Goal: Task Accomplishment & Management: Manage account settings

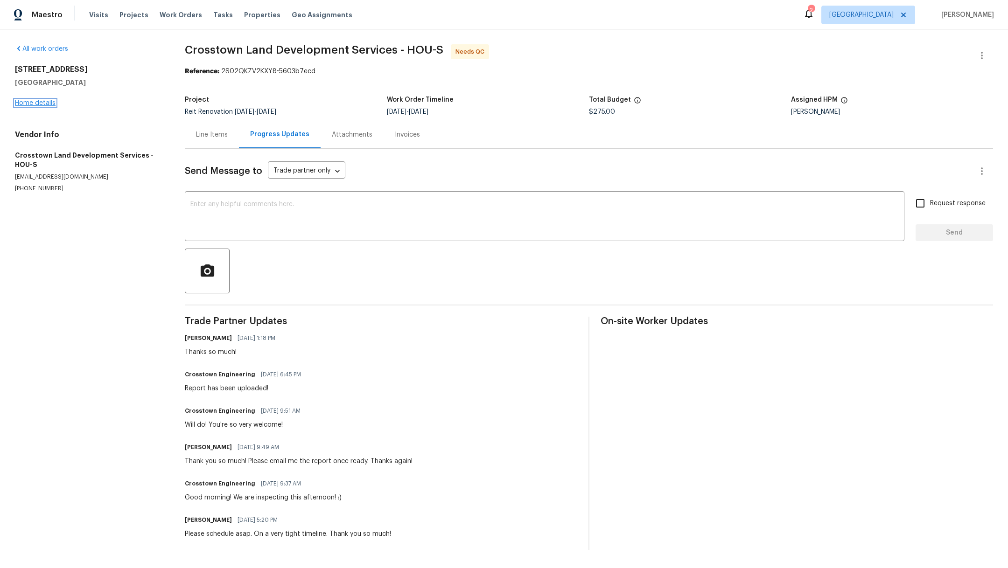
click at [31, 105] on link "Home details" at bounding box center [35, 103] width 41 height 7
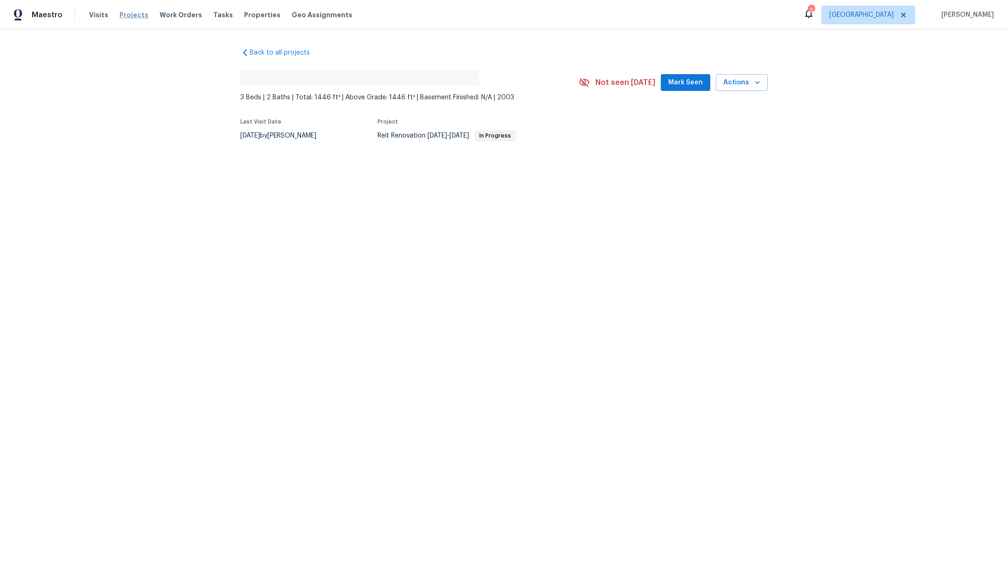
click at [128, 17] on span "Projects" at bounding box center [133, 14] width 29 height 9
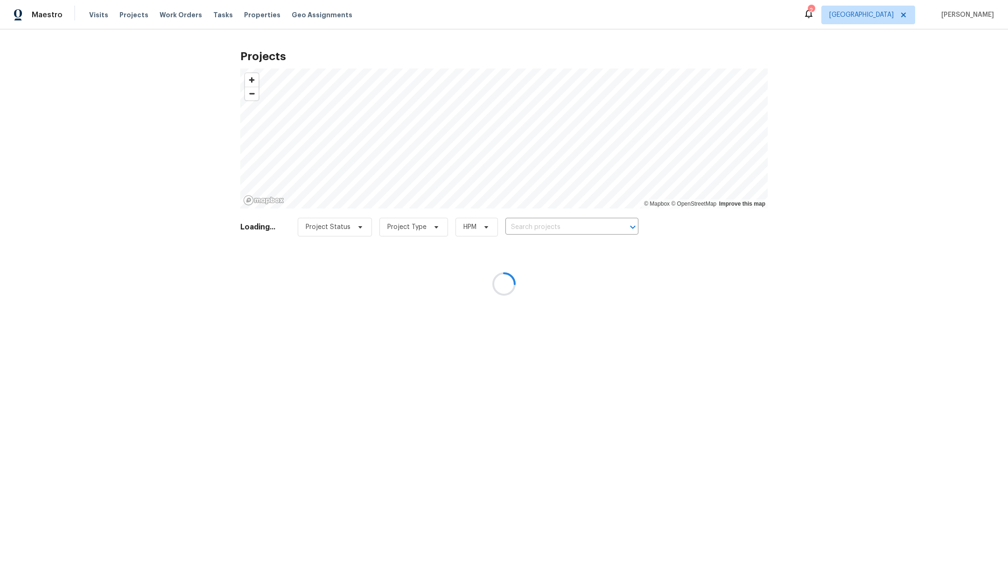
click at [577, 229] on div at bounding box center [504, 284] width 1008 height 568
click at [553, 230] on div at bounding box center [504, 284] width 1008 height 568
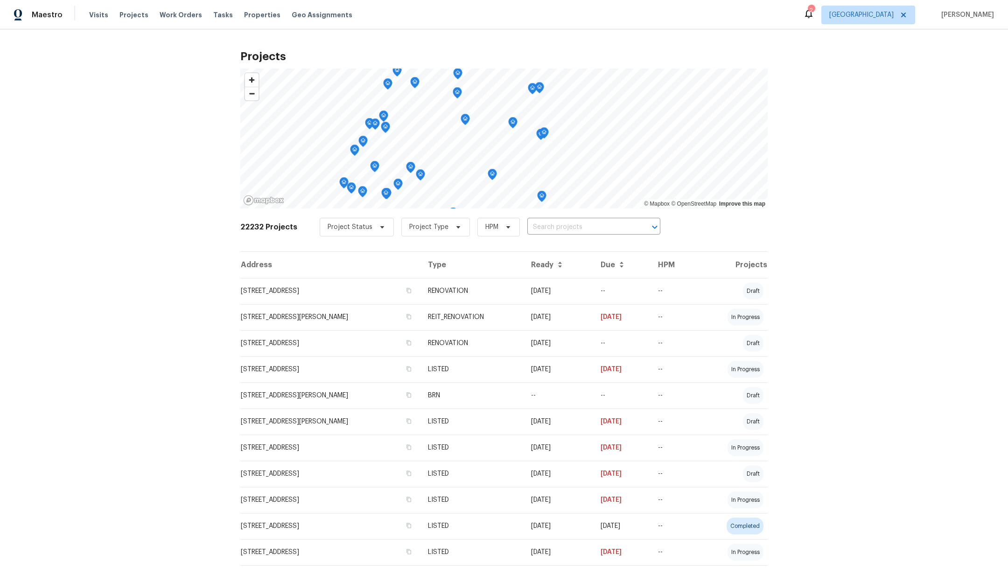
click at [553, 230] on input "text" at bounding box center [580, 227] width 107 height 14
type input "2222 princess"
click at [557, 251] on li "2222 Princess Snow Cir, Katy, TX 77493" at bounding box center [584, 247] width 136 height 15
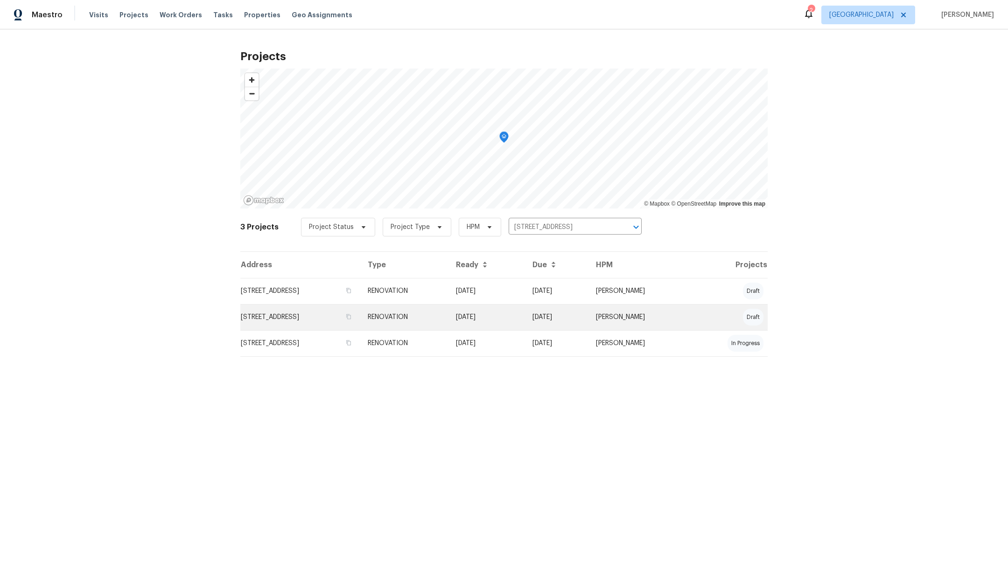
click at [331, 306] on td "2222 Princess Snow Cir, Katy, TX 77493" at bounding box center [300, 317] width 120 height 26
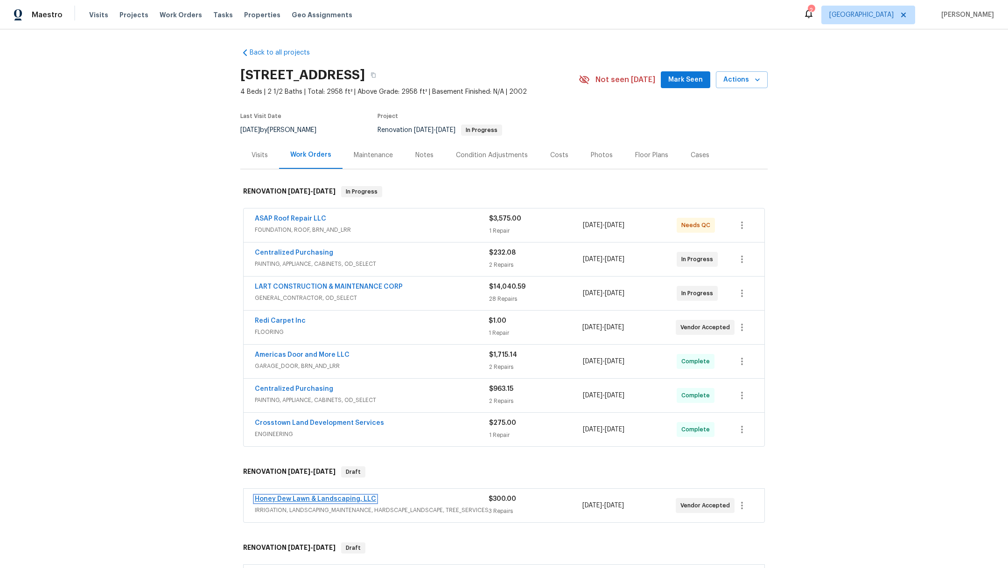
click at [299, 498] on link "Honey Dew Lawn & Landscaping, LLC" at bounding box center [315, 499] width 121 height 7
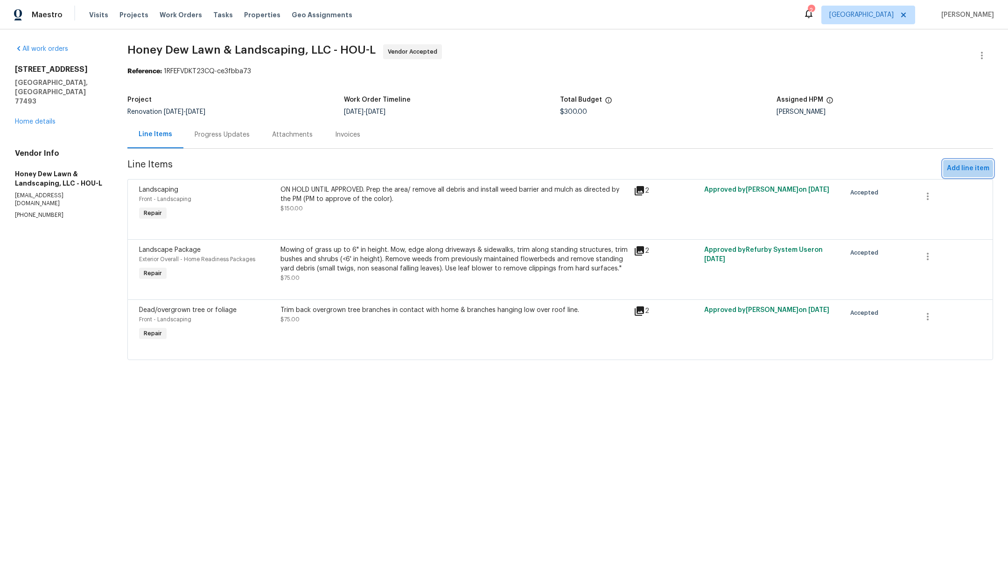
click at [953, 170] on span "Add line item" at bounding box center [968, 169] width 42 height 12
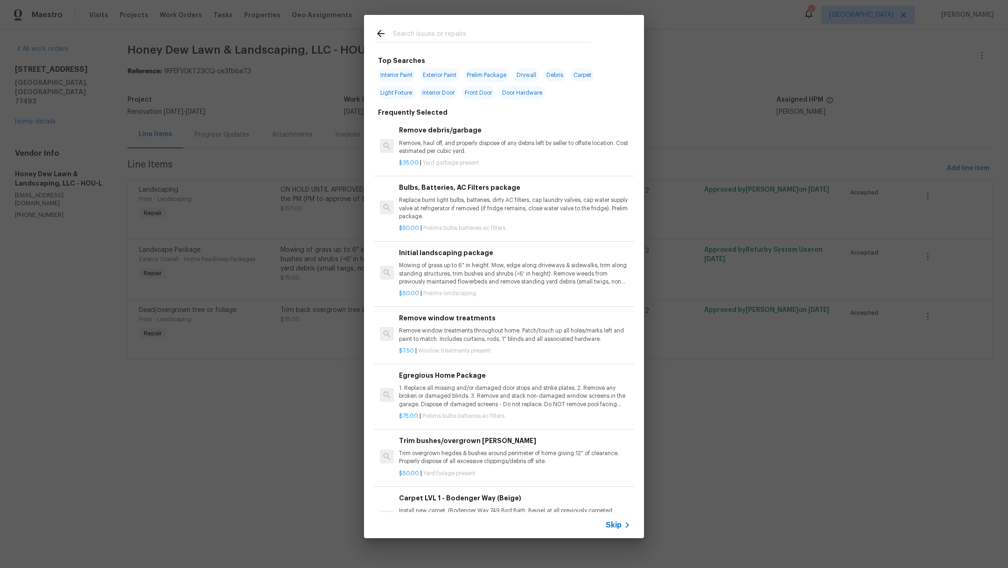
click at [617, 529] on span "Skip" at bounding box center [614, 525] width 16 height 9
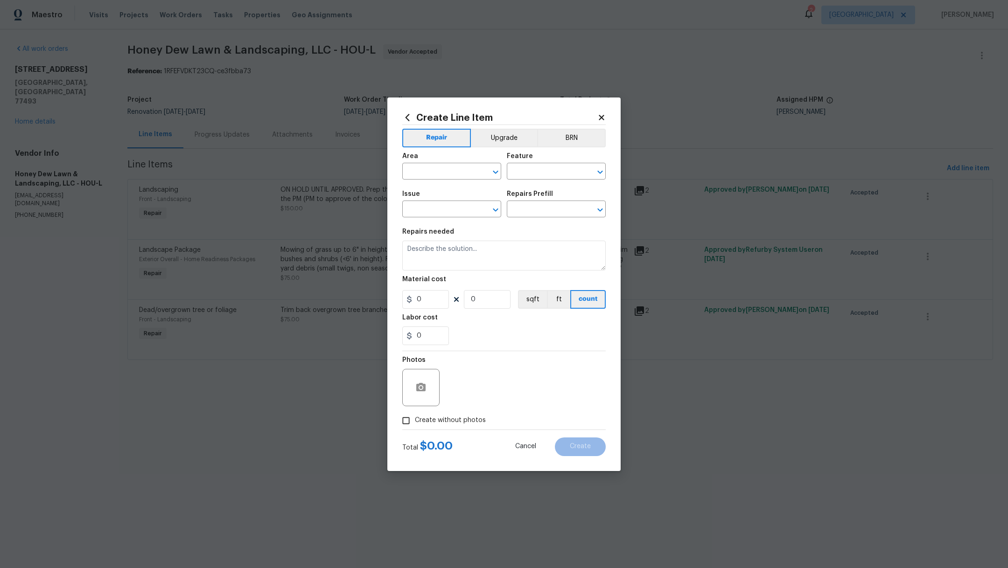
click at [599, 122] on div "Create Line Item" at bounding box center [503, 117] width 203 height 10
click at [600, 118] on icon at bounding box center [601, 117] width 5 height 5
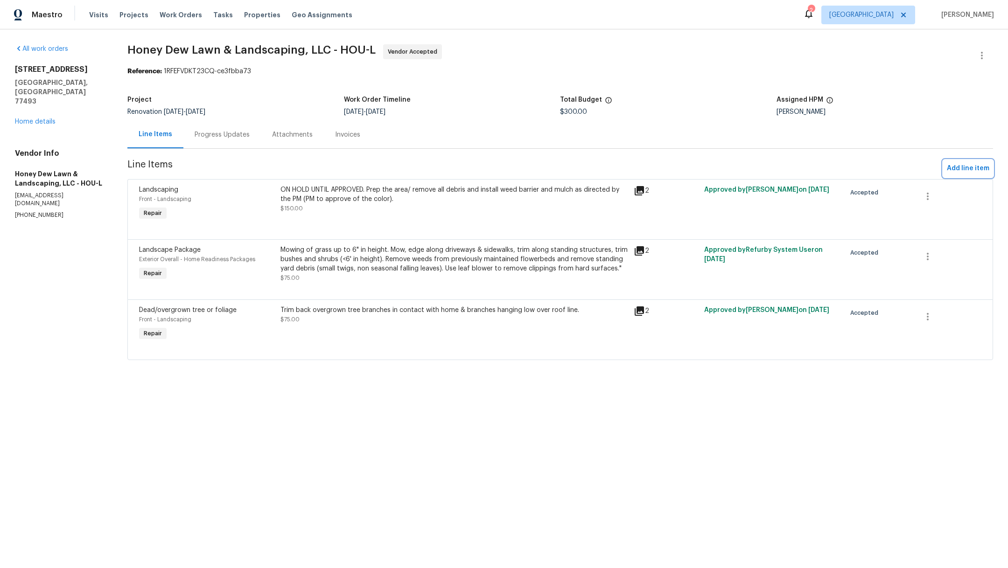
click at [953, 170] on span "Add line item" at bounding box center [968, 169] width 42 height 12
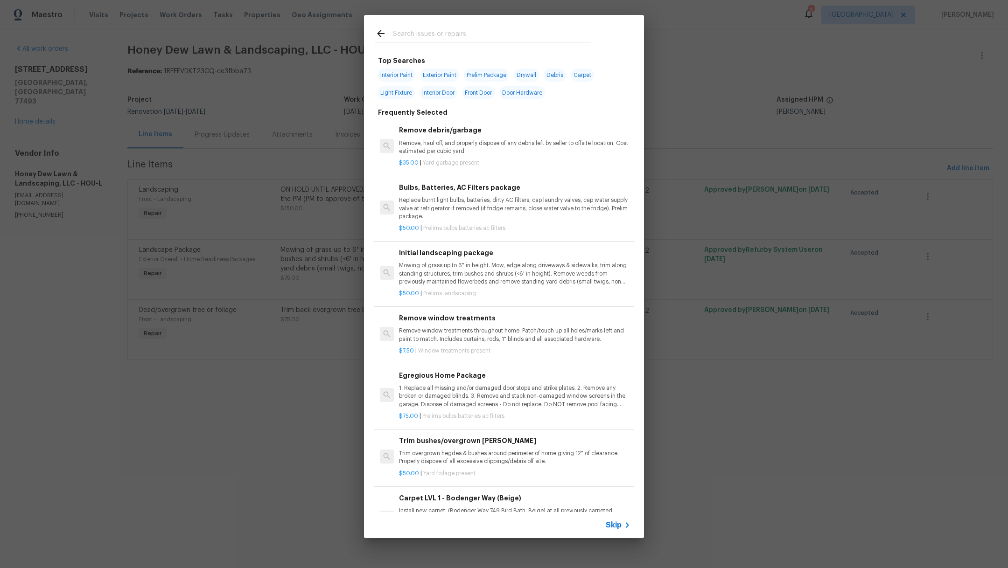
click at [426, 40] on input "text" at bounding box center [492, 35] width 198 height 14
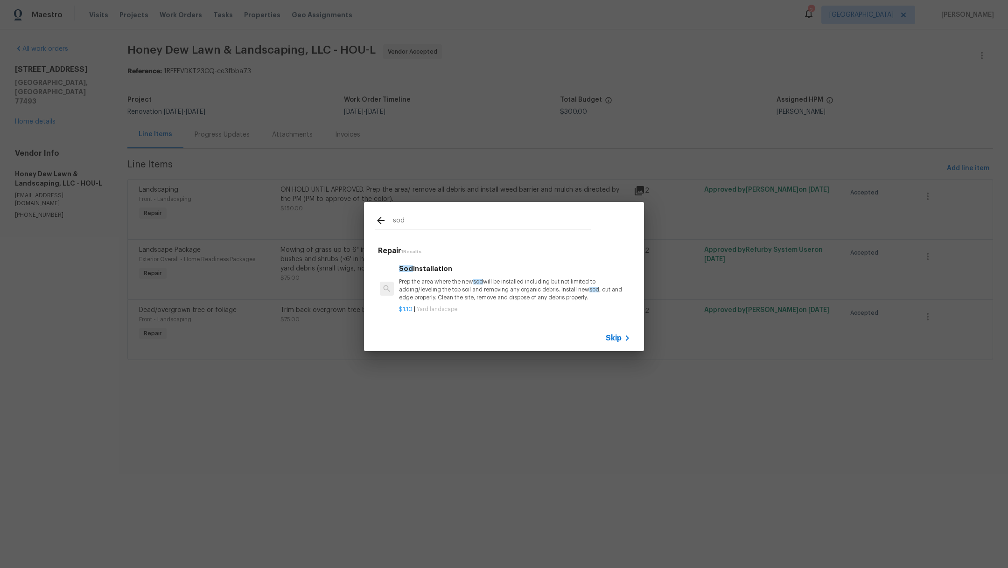
type input "sod"
click at [467, 288] on p "Prep the area where the new sod will be installed including but not limited to …" at bounding box center [514, 290] width 231 height 24
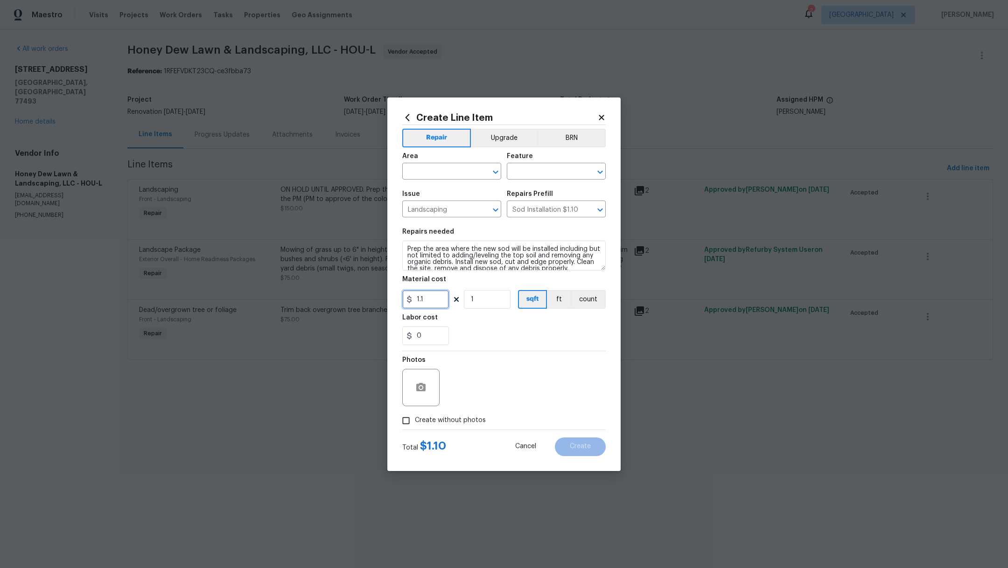
drag, startPoint x: 430, startPoint y: 303, endPoint x: 306, endPoint y: 285, distance: 125.0
click at [310, 287] on div "Create Line Item Repair Upgrade BRN Area ​ Feature ​ Issue Landscaping ​ Repair…" at bounding box center [504, 284] width 1008 height 568
type input "150"
click at [508, 331] on div "0" at bounding box center [503, 336] width 203 height 19
click at [425, 161] on div "Area" at bounding box center [451, 159] width 99 height 12
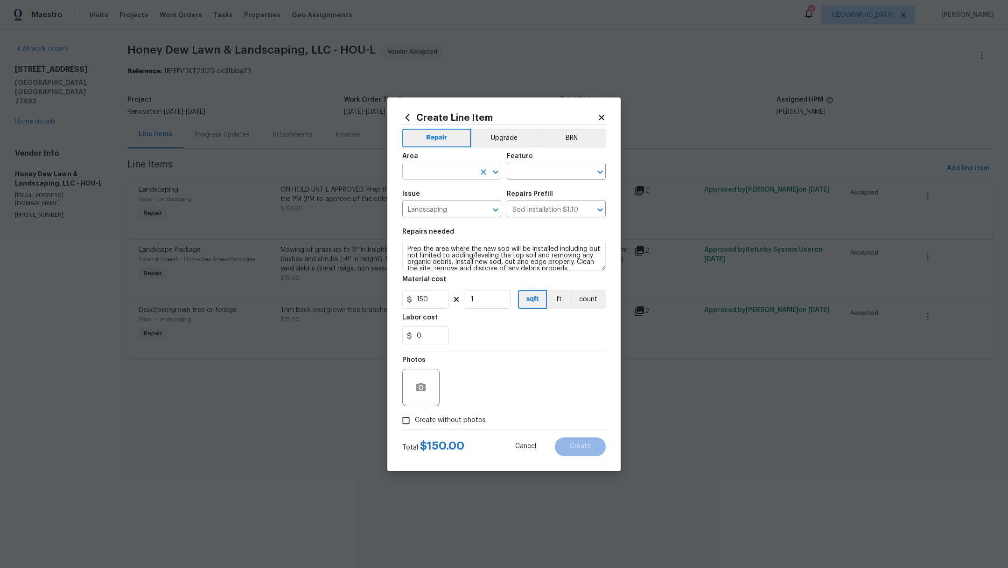
click at [425, 173] on input "text" at bounding box center [438, 172] width 73 height 14
click at [440, 198] on li "Back" at bounding box center [451, 192] width 99 height 15
type input "Back"
click at [536, 164] on div "Feature" at bounding box center [556, 159] width 99 height 12
click at [536, 172] on input "text" at bounding box center [543, 172] width 73 height 14
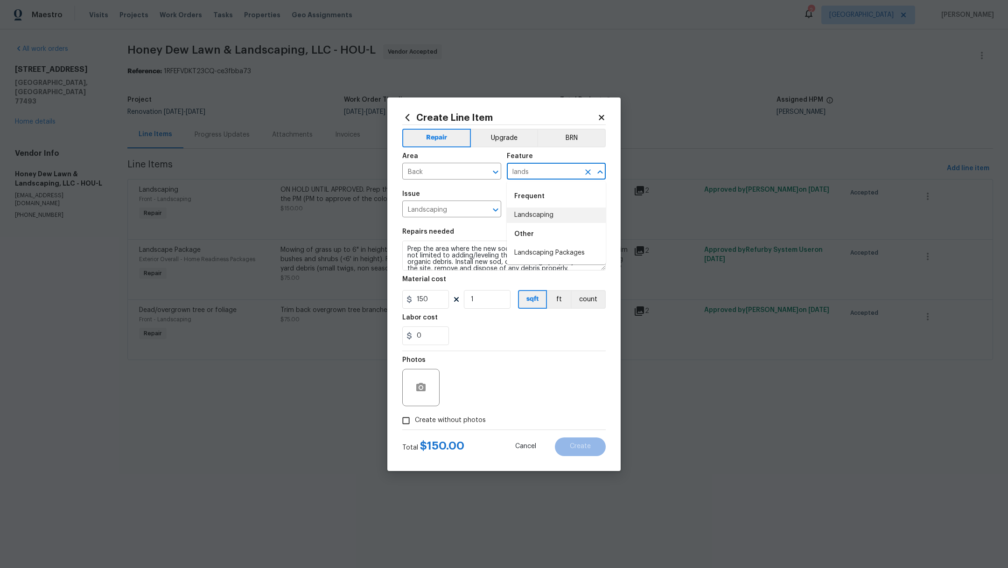
click at [546, 214] on li "Landscaping" at bounding box center [556, 215] width 99 height 15
type input "Landscaping"
click at [456, 421] on span "Create without photos" at bounding box center [450, 421] width 71 height 10
click at [415, 421] on input "Create without photos" at bounding box center [406, 421] width 18 height 18
checkbox input "true"
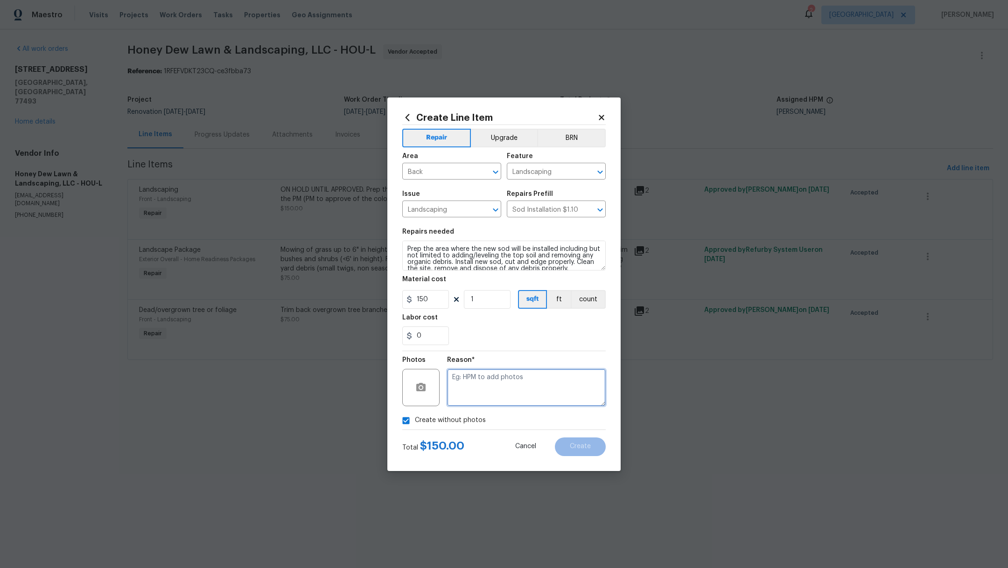
click at [501, 399] on textarea at bounding box center [526, 387] width 159 height 37
type textarea "."
click at [407, 246] on textarea "Prep the area where the new sod will be installed including but not limited to …" at bounding box center [503, 256] width 203 height 30
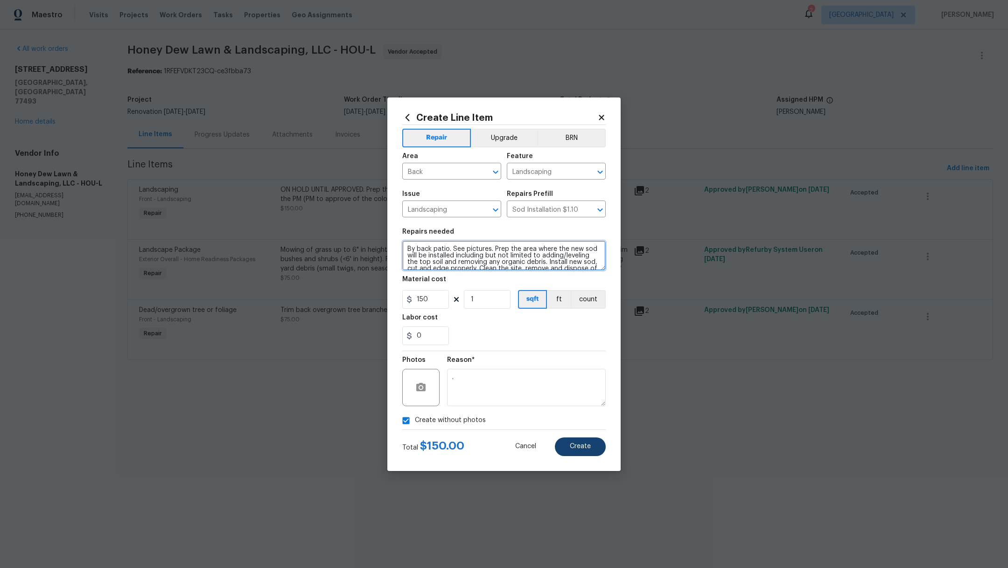
type textarea "By back patio. See pictures. Prep the area where the new sod will be installed …"
click at [574, 443] on span "Create" at bounding box center [580, 446] width 21 height 7
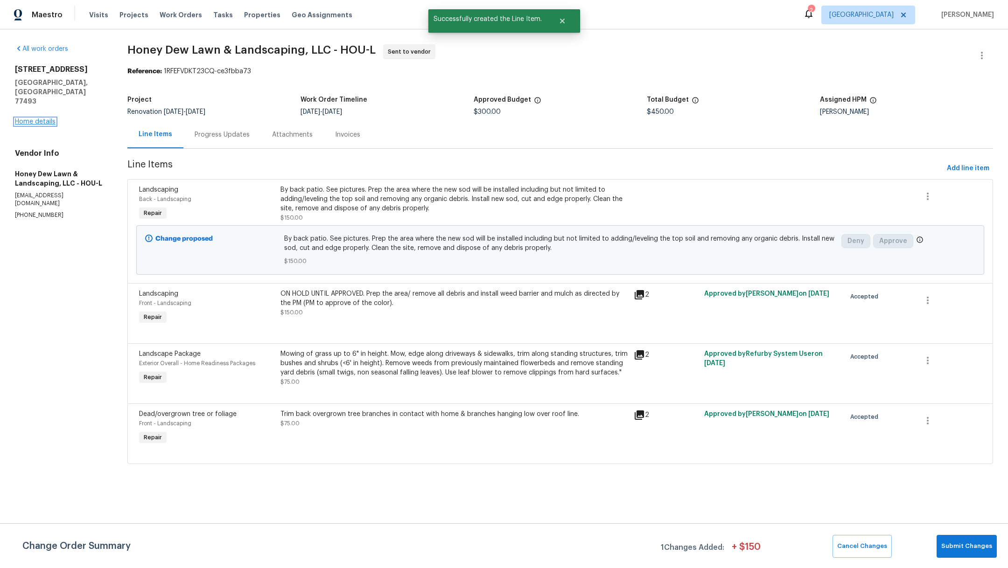
click at [43, 119] on link "Home details" at bounding box center [35, 122] width 41 height 7
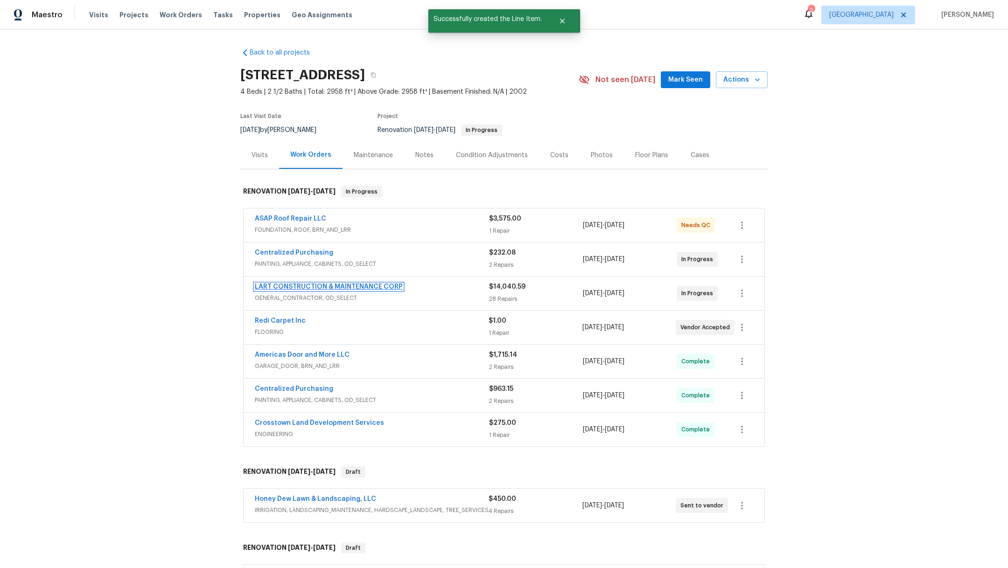
click at [280, 285] on link "LART CONSTRUCTION & MAINTENANCE CORP" at bounding box center [329, 287] width 148 height 7
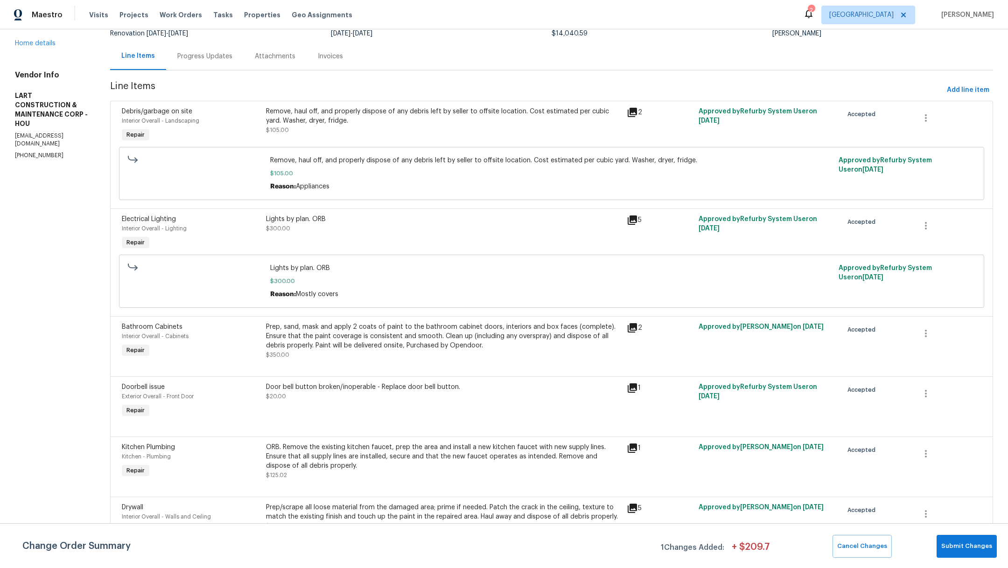
scroll to position [77, 0]
click at [484, 119] on div "Remove, haul off, and properly dispose of any debris left by seller to offsite …" at bounding box center [443, 117] width 355 height 19
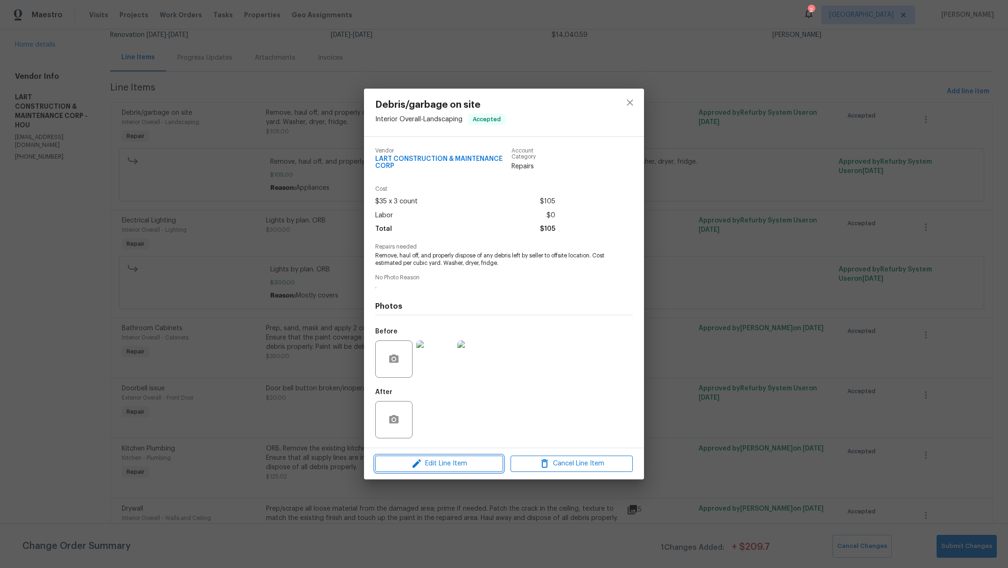
click at [455, 462] on span "Edit Line Item" at bounding box center [439, 464] width 122 height 12
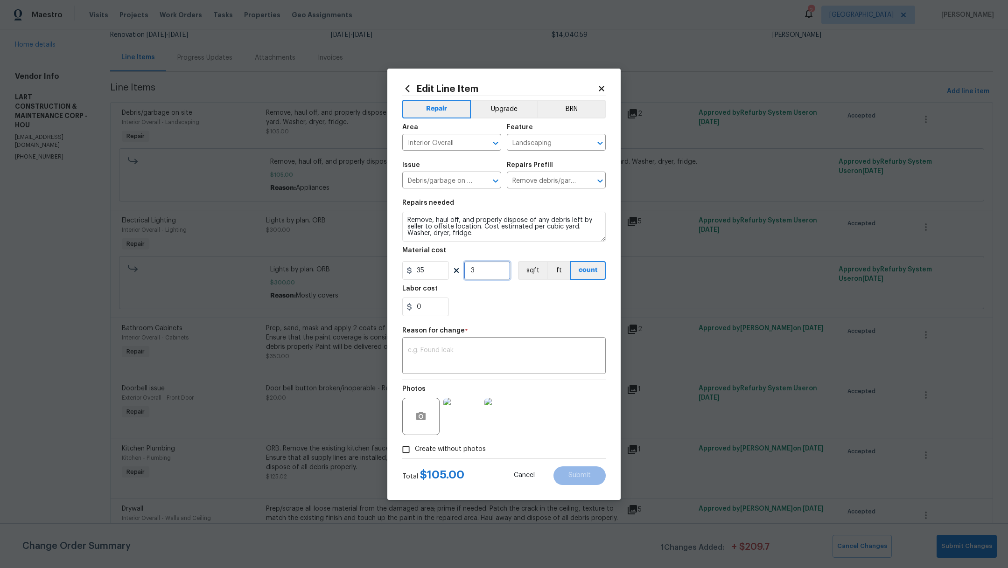
click at [487, 269] on input "3" at bounding box center [487, 270] width 47 height 19
type input "5"
click at [470, 360] on textarea at bounding box center [504, 357] width 192 height 20
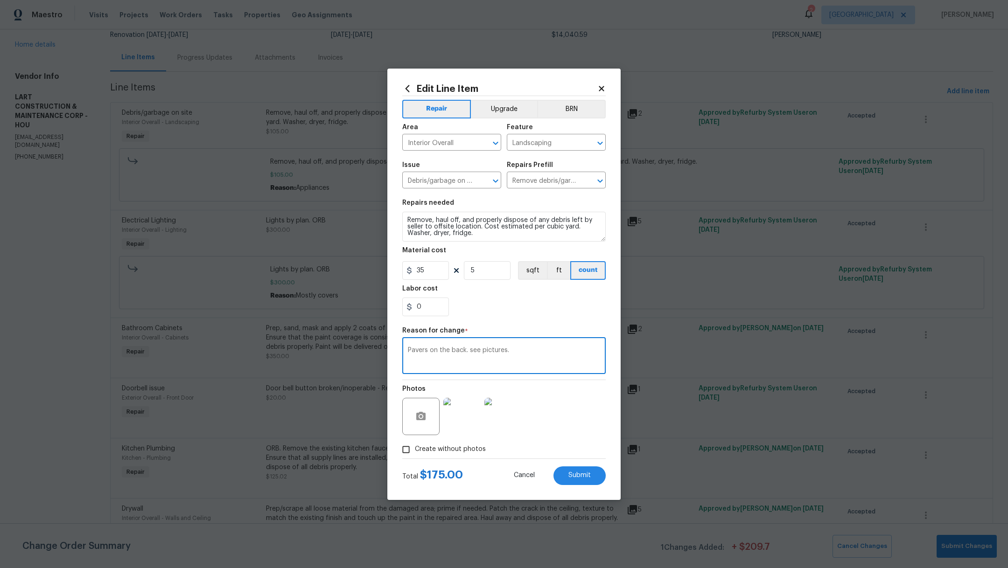
drag, startPoint x: 469, startPoint y: 351, endPoint x: 565, endPoint y: 351, distance: 95.7
click at [565, 351] on textarea "Pavers on the back. see pictures." at bounding box center [504, 357] width 192 height 20
type textarea "Pavers on the back."
click at [506, 304] on div "0" at bounding box center [503, 307] width 203 height 19
click at [592, 481] on button "Submit" at bounding box center [579, 476] width 52 height 19
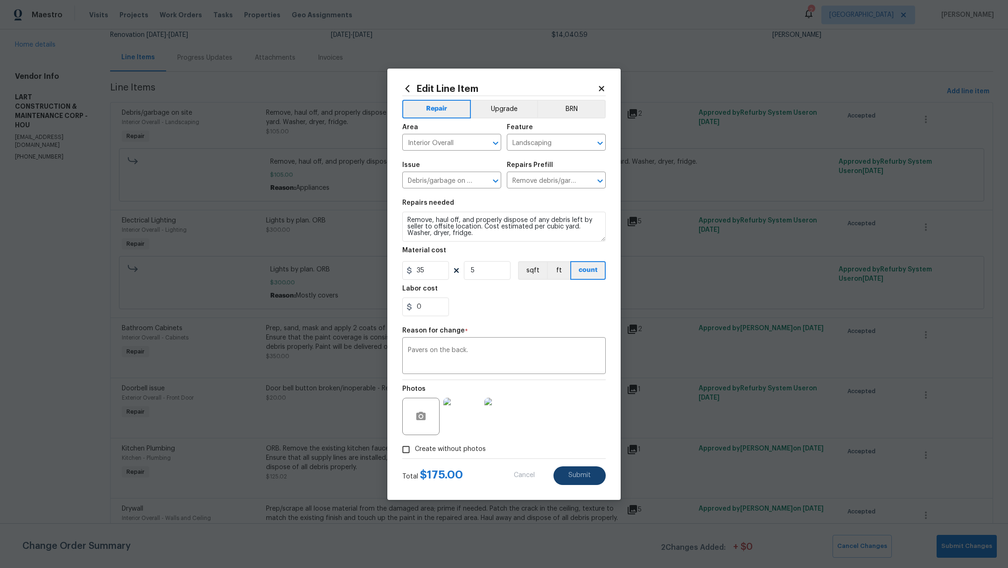
type input "3"
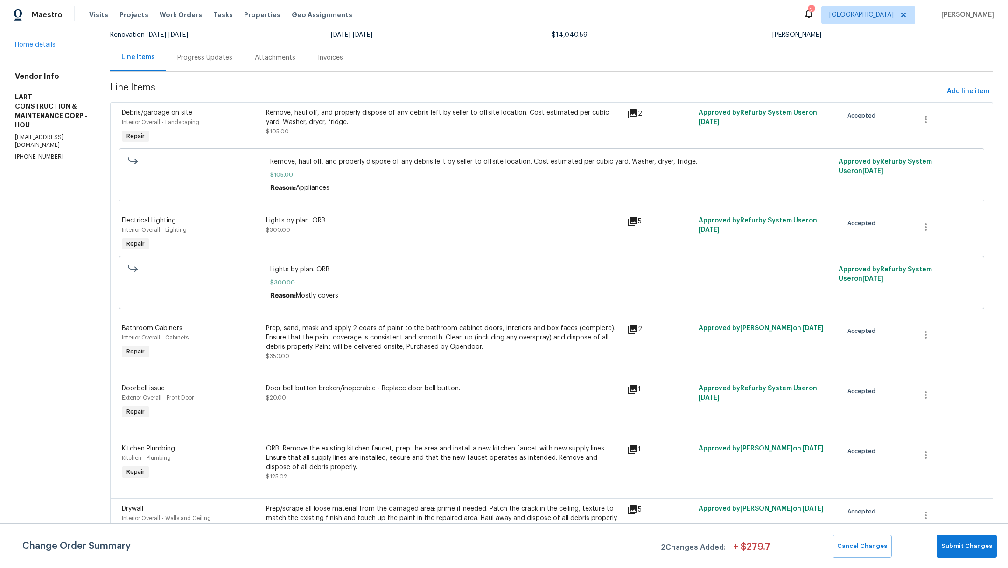
click at [438, 236] on div "Lights by plan. ORB $300.00" at bounding box center [443, 234] width 361 height 43
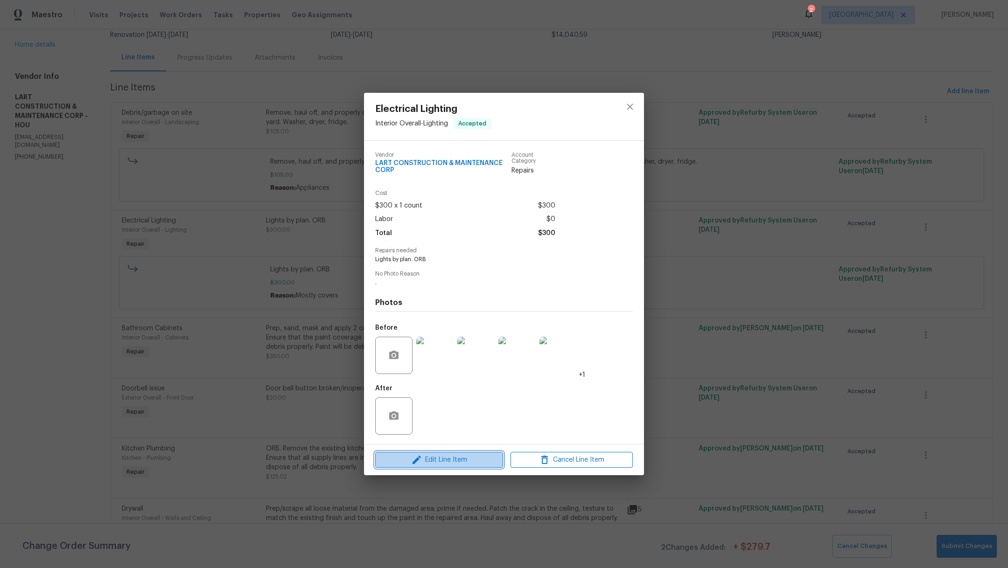
click at [429, 465] on span "Edit Line Item" at bounding box center [439, 461] width 122 height 12
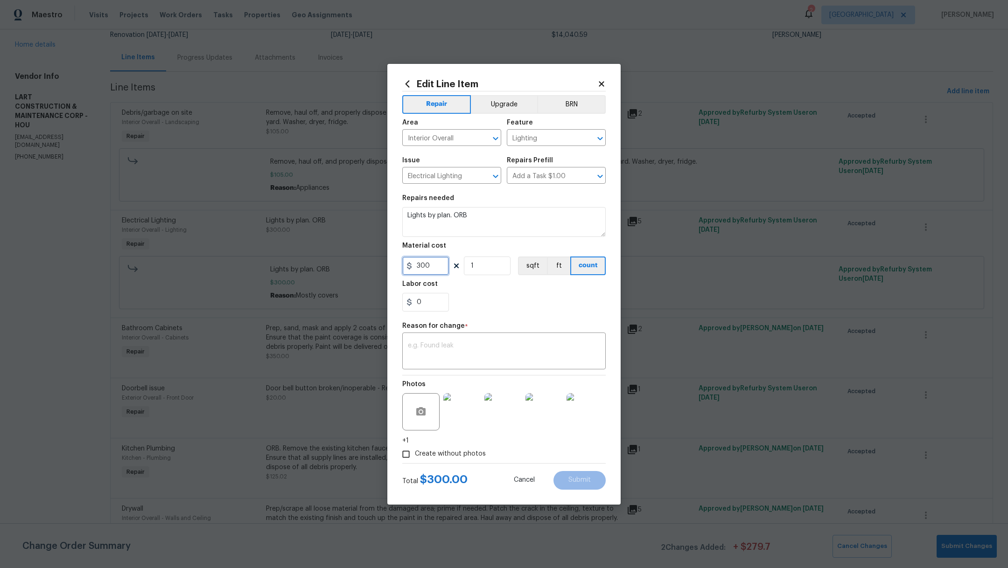
drag, startPoint x: 440, startPoint y: 266, endPoint x: 356, endPoint y: 263, distance: 83.6
click at [357, 264] on div "Edit Line Item Repair Upgrade BRN Area Interior Overall ​ Feature Lighting ​ Is…" at bounding box center [504, 284] width 1008 height 568
type input "125"
click at [455, 360] on textarea at bounding box center [504, 353] width 192 height 20
type textarea "Fan in upper bedrooms."
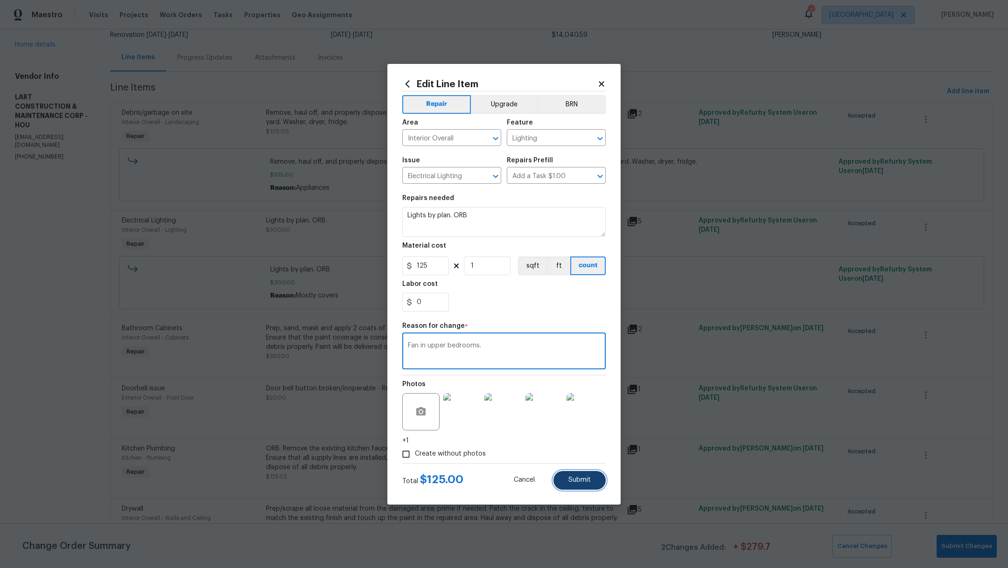
click at [580, 483] on span "Submit" at bounding box center [579, 480] width 22 height 7
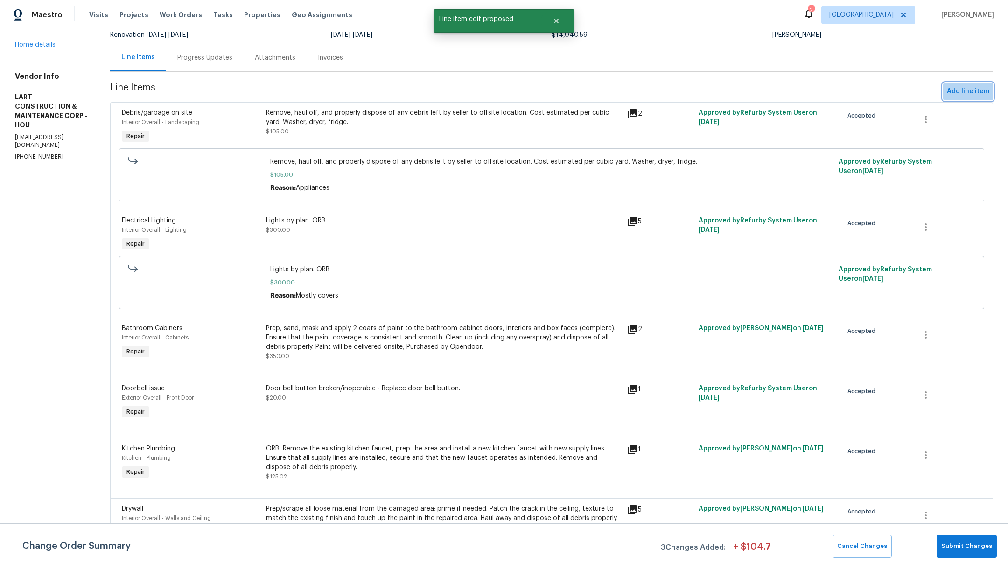
click at [954, 91] on span "Add line item" at bounding box center [968, 92] width 42 height 12
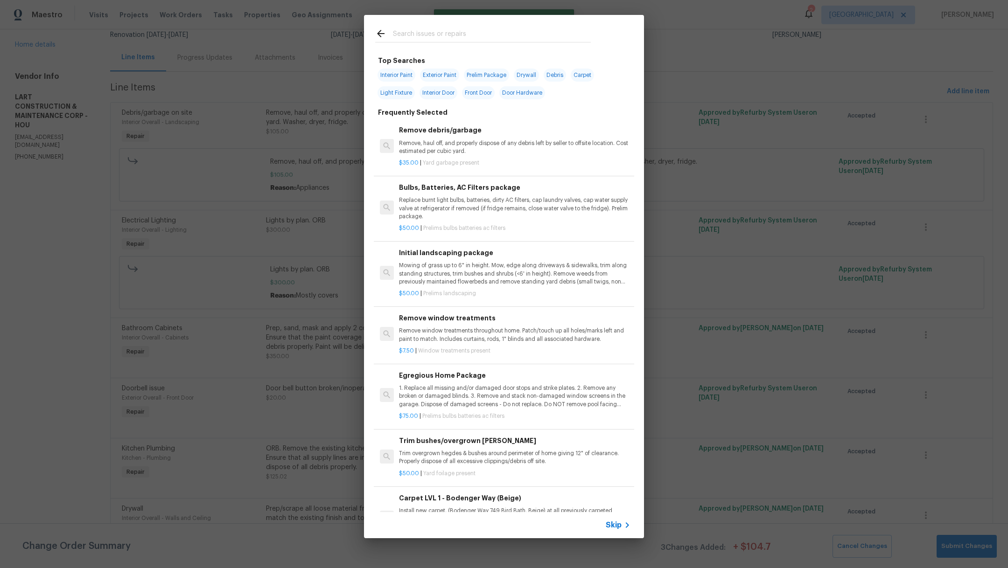
click at [452, 34] on input "text" at bounding box center [492, 35] width 198 height 14
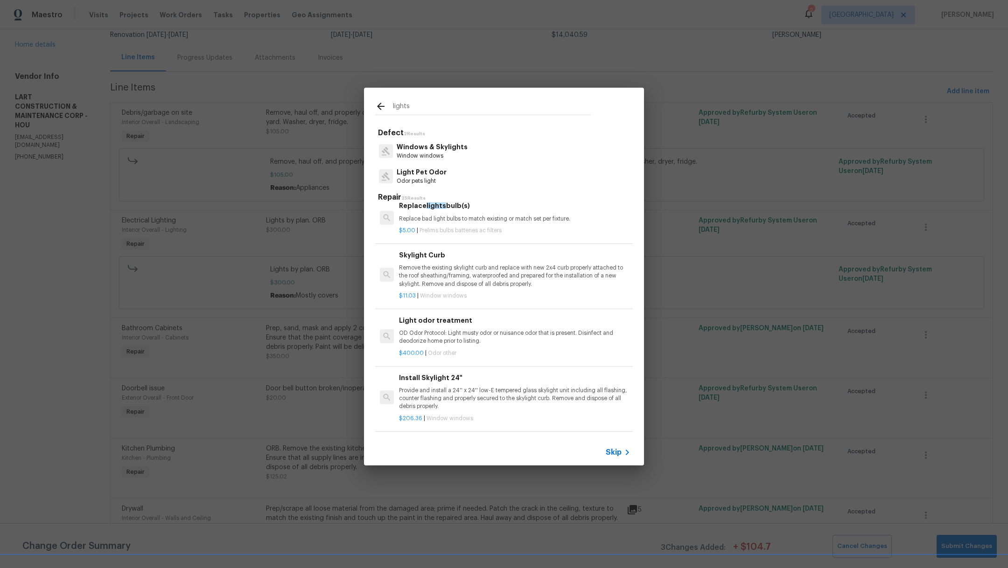
scroll to position [0, 0]
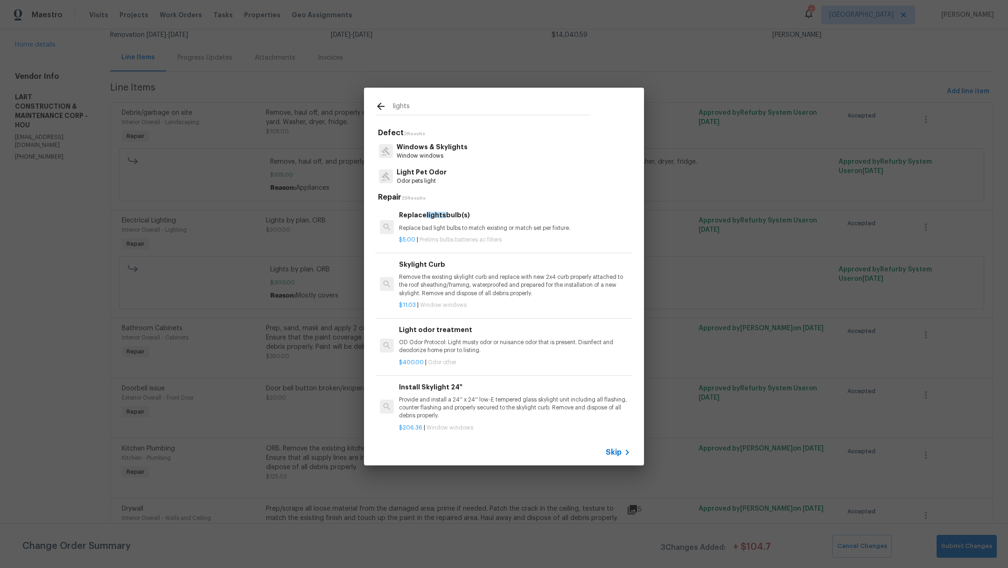
drag, startPoint x: 419, startPoint y: 105, endPoint x: 374, endPoint y: 105, distance: 44.8
click at [374, 105] on div "lights" at bounding box center [483, 106] width 238 height 37
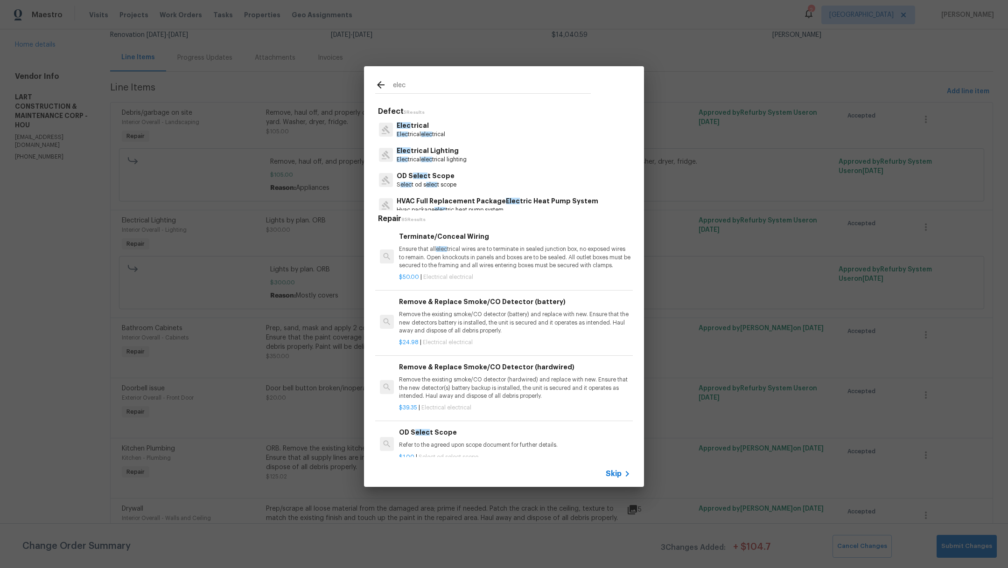
type input "elec"
click at [406, 128] on span "Elec" at bounding box center [404, 125] width 14 height 7
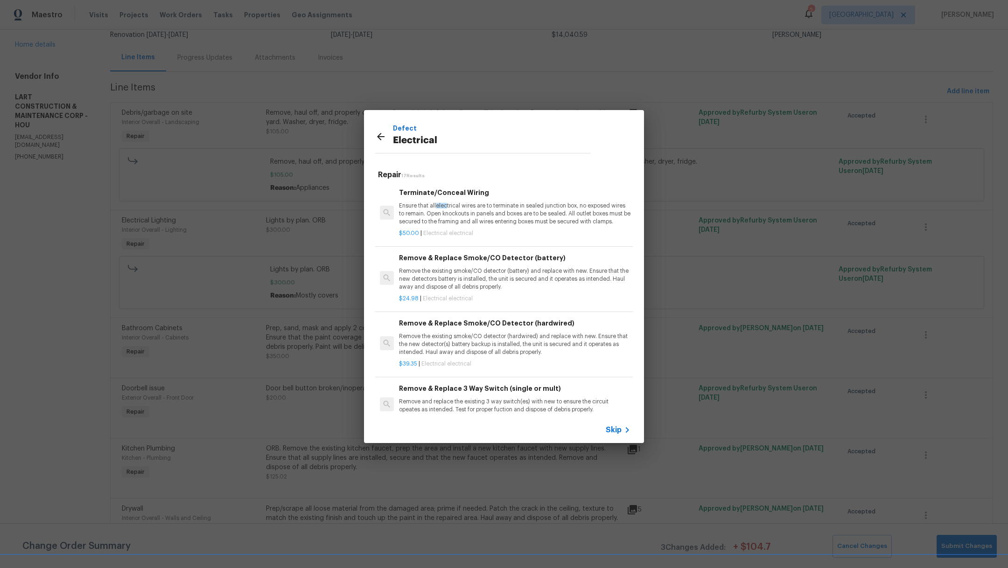
click at [383, 131] on icon at bounding box center [380, 136] width 11 height 11
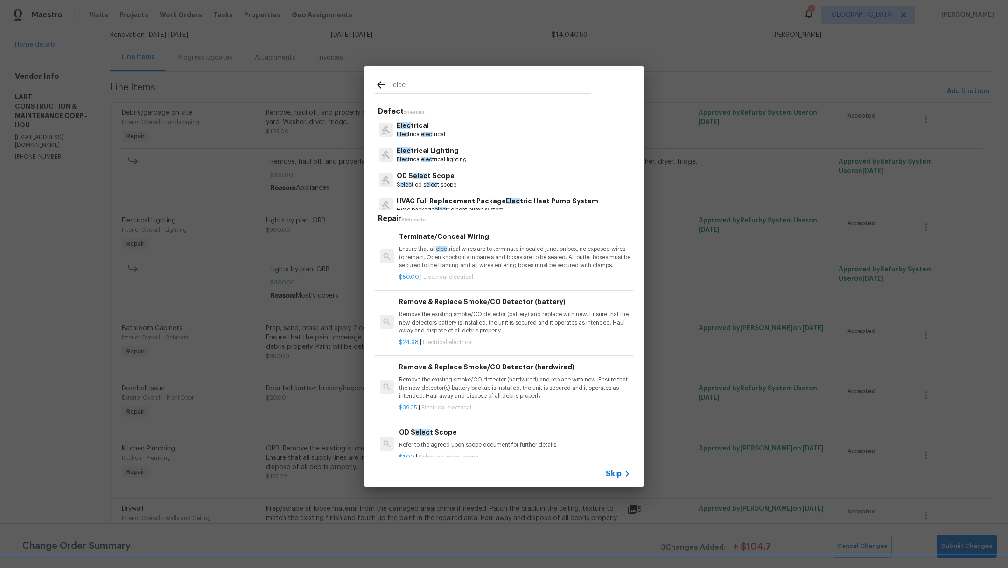
click at [458, 158] on p "Elec trical elec trical lighting" at bounding box center [432, 160] width 70 height 8
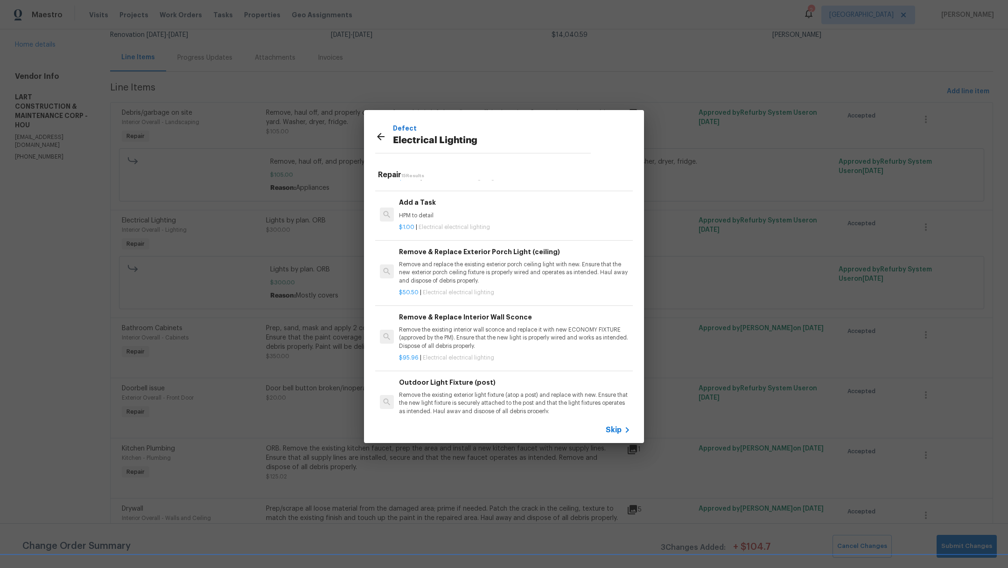
scroll to position [568, 0]
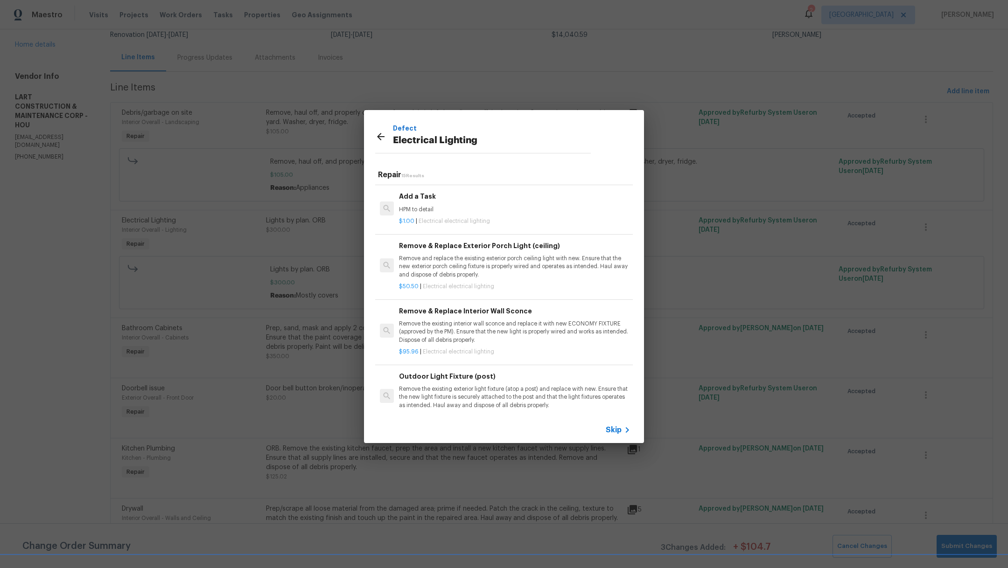
click at [511, 225] on div "$1.00 | Electrical electrical lighting" at bounding box center [514, 220] width 231 height 12
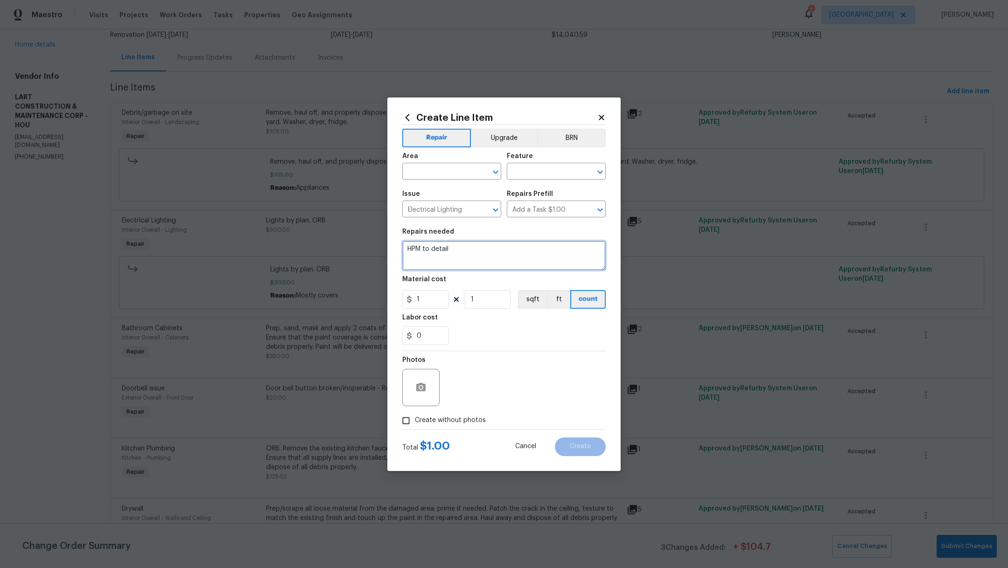
drag, startPoint x: 458, startPoint y: 252, endPoint x: 331, endPoint y: 252, distance: 127.4
click at [331, 252] on div "Create Line Item Repair Upgrade BRN Area ​ Feature ​ Issue Electrical Lighting …" at bounding box center [504, 284] width 1008 height 568
drag, startPoint x: 468, startPoint y: 251, endPoint x: 395, endPoint y: 249, distance: 73.3
click at [395, 249] on div "Create Line Item Repair Upgrade BRN Area ​ Feature ​ Issue Electrical Lighting …" at bounding box center [503, 285] width 233 height 374
click at [508, 140] on button "Upgrade" at bounding box center [504, 138] width 67 height 19
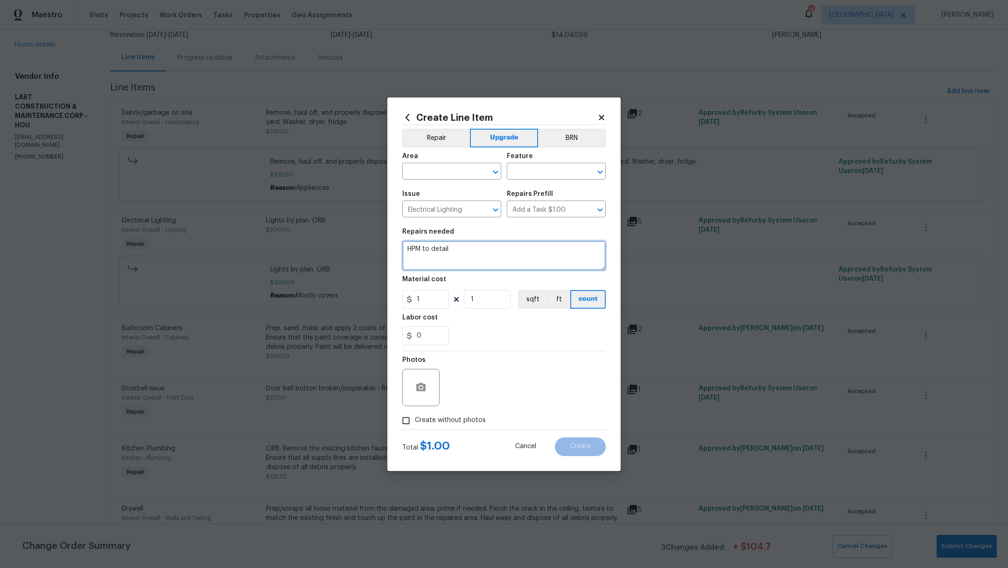
drag, startPoint x: 459, startPoint y: 245, endPoint x: 410, endPoint y: 247, distance: 49.0
click at [409, 247] on textarea "HPM to detail" at bounding box center [503, 256] width 203 height 30
drag, startPoint x: 469, startPoint y: 249, endPoint x: 384, endPoint y: 248, distance: 84.9
click at [384, 248] on div "Create Line Item Repair Upgrade BRN Area ​ Feature ​ Issue Electrical Lighting …" at bounding box center [504, 284] width 1008 height 568
type textarea "Flush mounts, vanity lights"
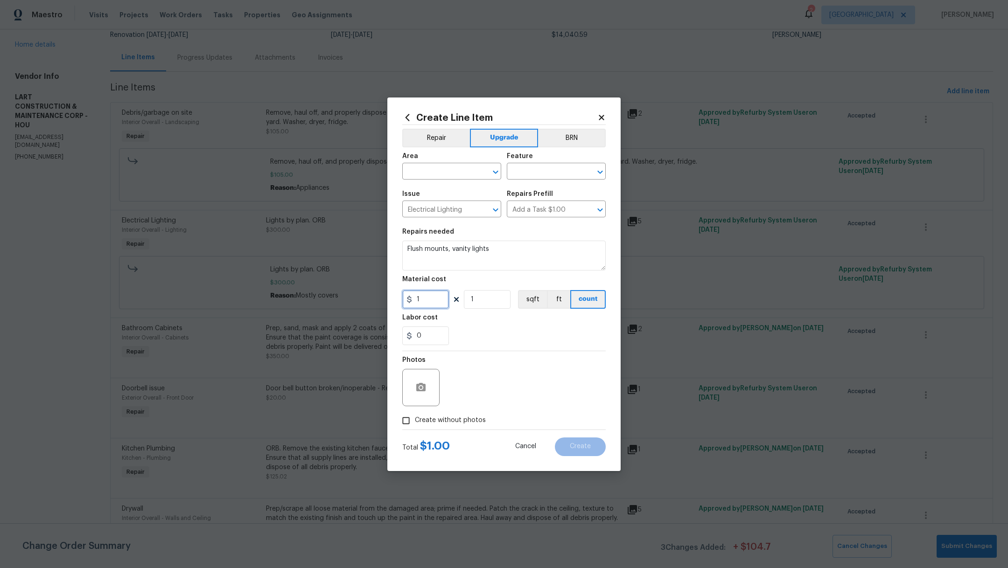
drag, startPoint x: 427, startPoint y: 300, endPoint x: 406, endPoint y: 299, distance: 21.5
click at [406, 299] on div "1" at bounding box center [425, 299] width 47 height 19
drag, startPoint x: 439, startPoint y: 301, endPoint x: 352, endPoint y: 301, distance: 87.3
click at [352, 301] on div "Create Line Item Repair Upgrade BRN Area ​ Feature ​ Issue Electrical Lighting …" at bounding box center [504, 284] width 1008 height 568
type input "375"
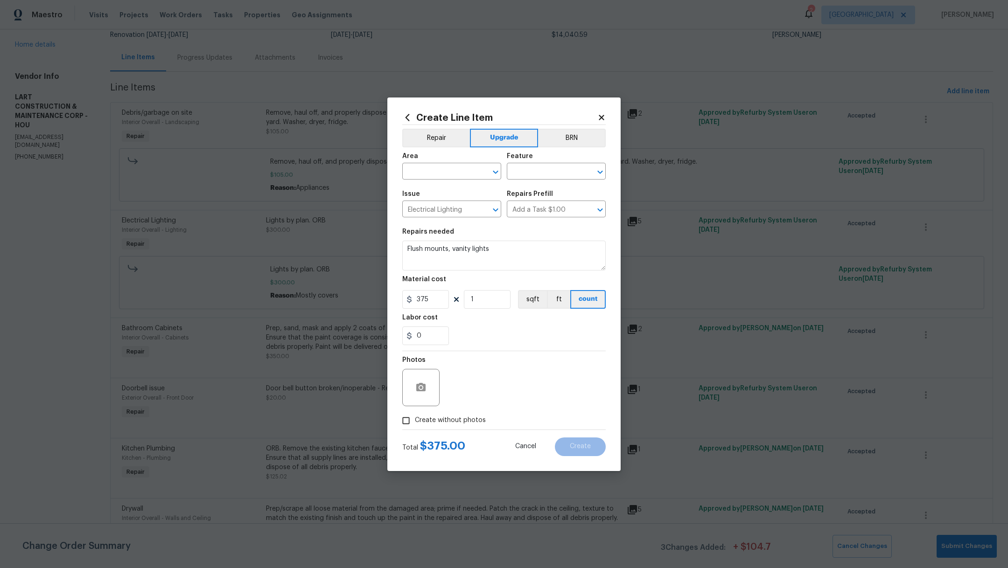
click at [512, 323] on div "Labor cost" at bounding box center [503, 321] width 203 height 12
click at [422, 174] on input "text" at bounding box center [438, 172] width 73 height 14
click at [430, 209] on li "Interior Overall" at bounding box center [451, 208] width 99 height 15
type input "Interior Overall"
click at [518, 172] on input "text" at bounding box center [543, 172] width 73 height 14
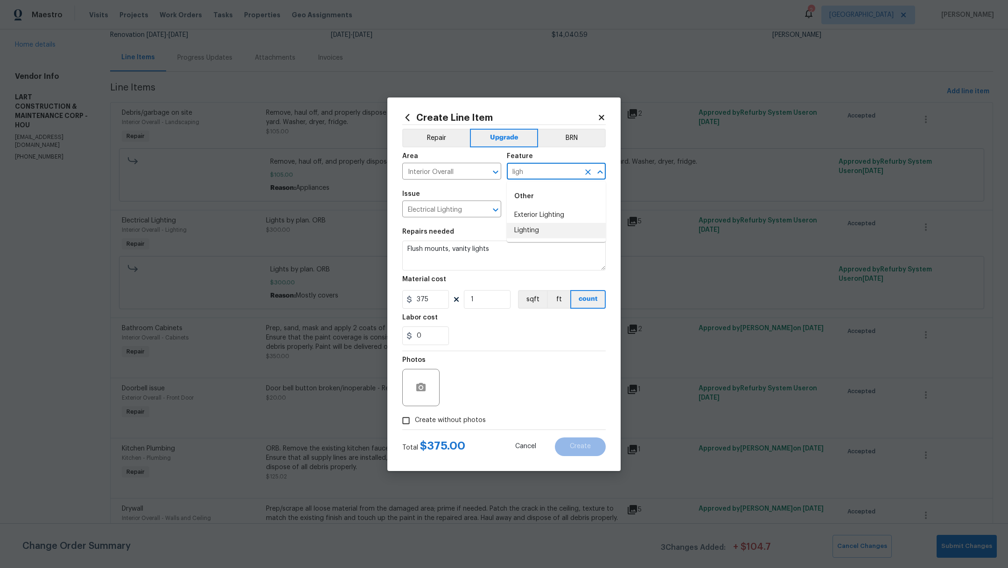
click at [528, 230] on li "Lighting" at bounding box center [556, 230] width 99 height 15
type input "Lighting"
click at [461, 419] on span "Create without photos" at bounding box center [450, 421] width 71 height 10
click at [415, 419] on input "Create without photos" at bounding box center [406, 421] width 18 height 18
checkbox input "true"
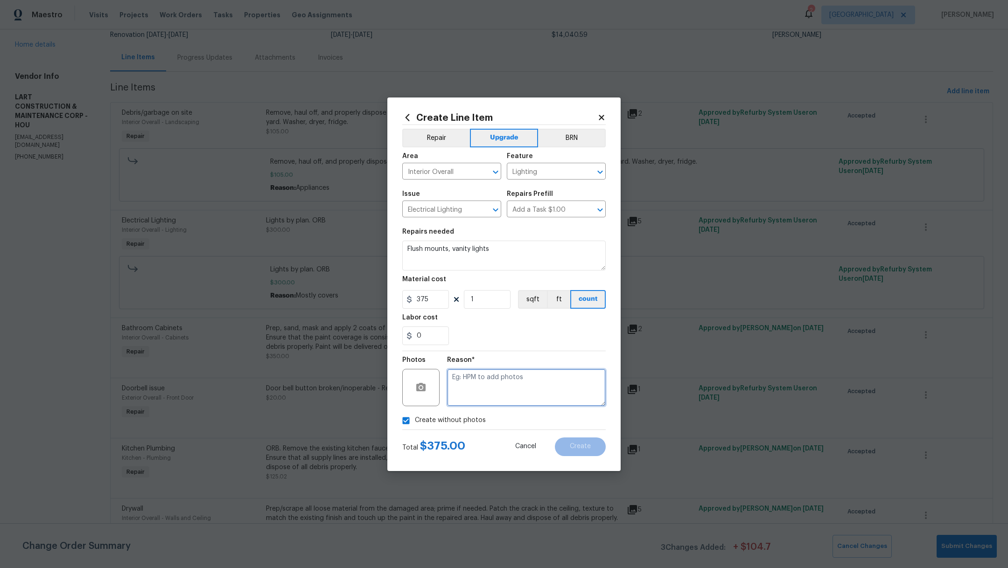
click at [497, 398] on textarea at bounding box center [526, 387] width 159 height 37
type textarea "."
click at [513, 255] on textarea "Flush mounts, vanity lights" at bounding box center [503, 256] width 203 height 30
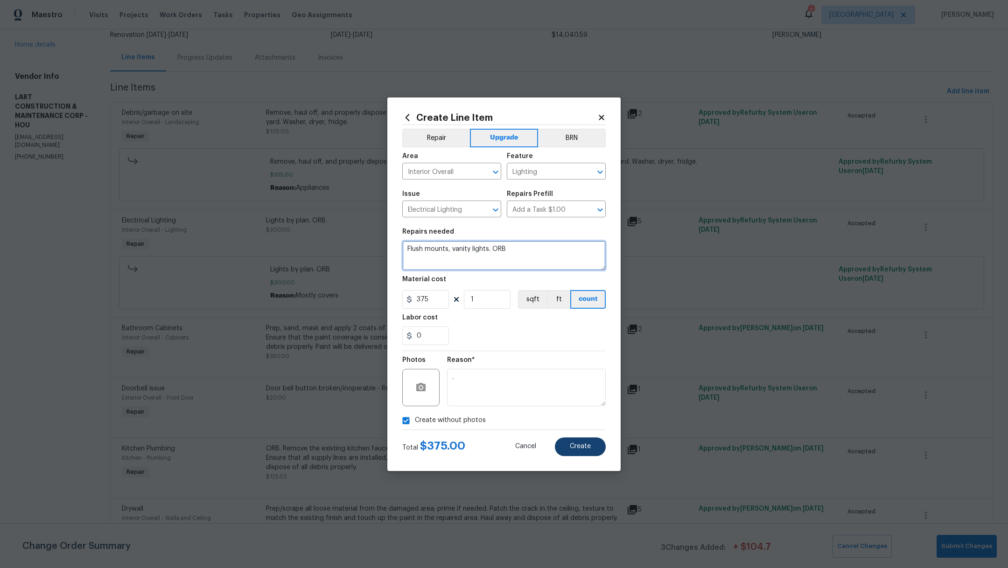
type textarea "Flush mounts, vanity lights. ORB"
click at [588, 450] on button "Create" at bounding box center [580, 447] width 51 height 19
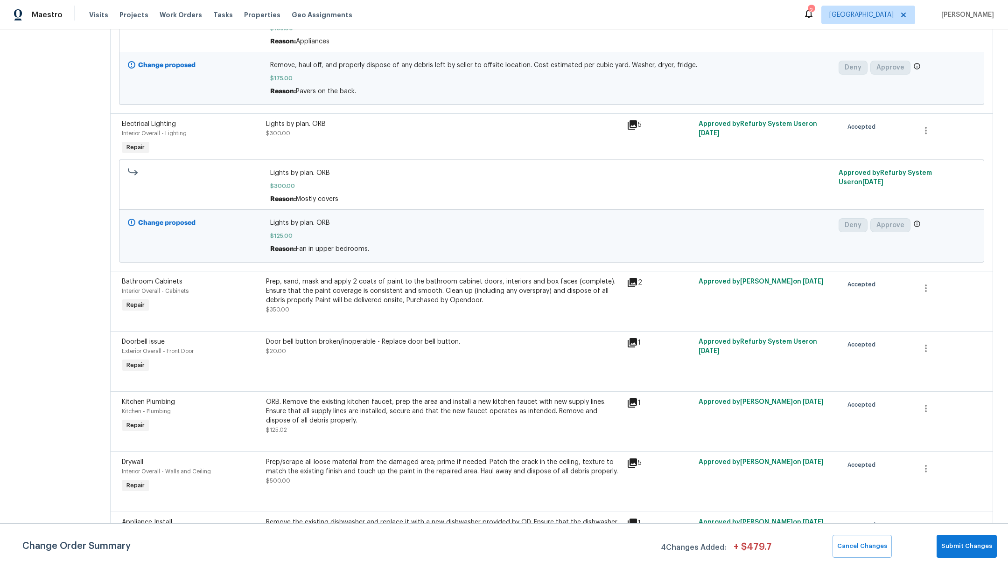
scroll to position [323, 0]
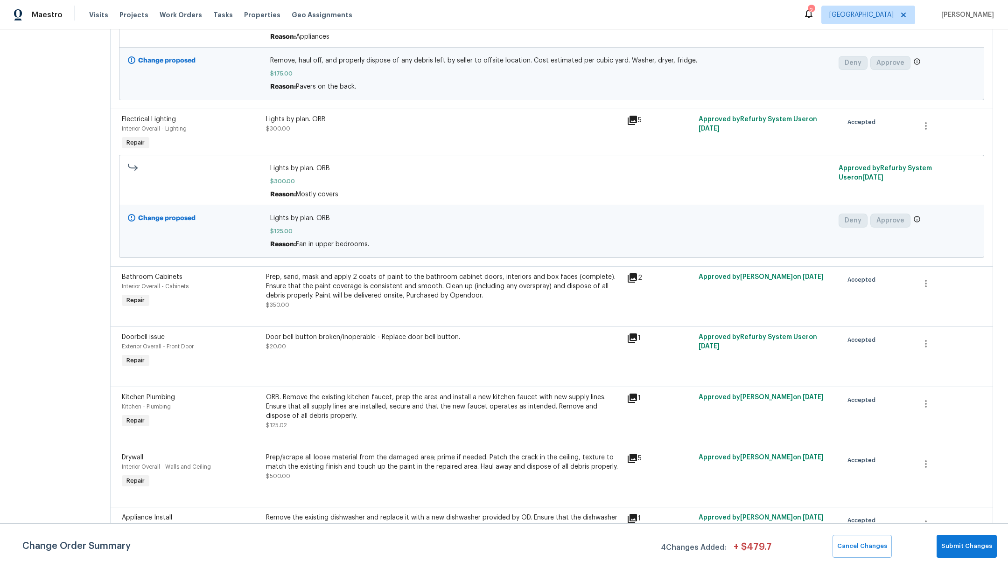
click at [329, 349] on div "Door bell button broken/inoperable - Replace door bell button. $20.00" at bounding box center [443, 342] width 355 height 19
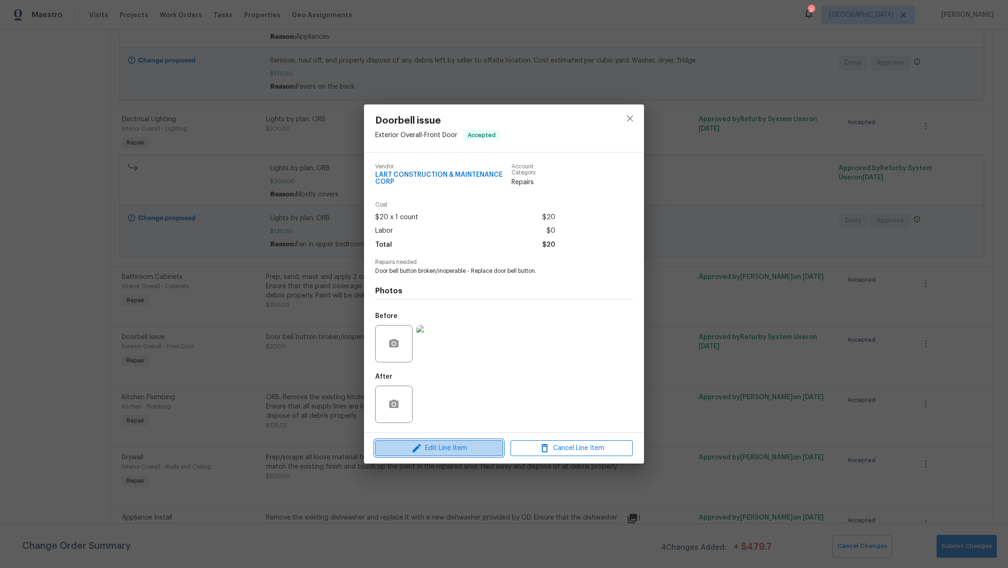
click at [455, 450] on span "Edit Line Item" at bounding box center [439, 449] width 122 height 12
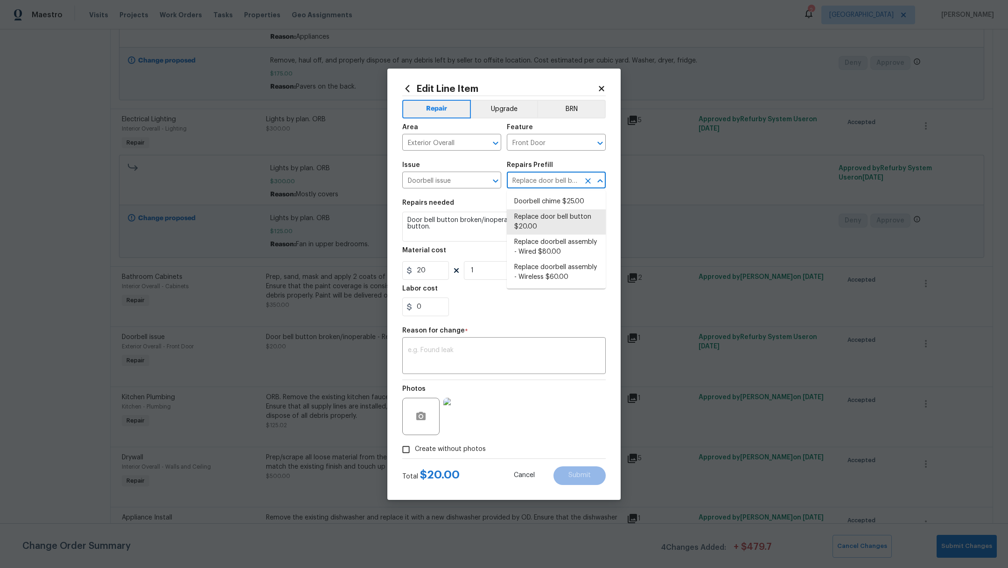
click at [536, 183] on input "Replace door bell button $20.00" at bounding box center [543, 181] width 73 height 14
click at [553, 274] on li "Replace doorbell assembly - Wireless $60.00" at bounding box center [556, 272] width 99 height 25
type input "Replace doorbell assembly - Wireless $60.00"
type textarea "Replace non-functioning/missing doorbell assembly - Wireless"
type input "60"
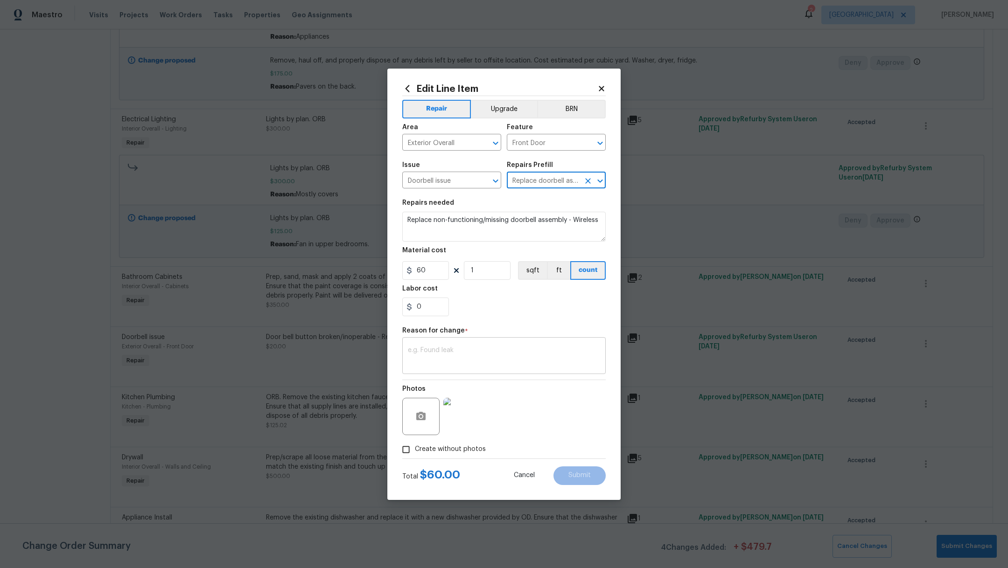
click at [506, 354] on textarea at bounding box center [504, 357] width 192 height 20
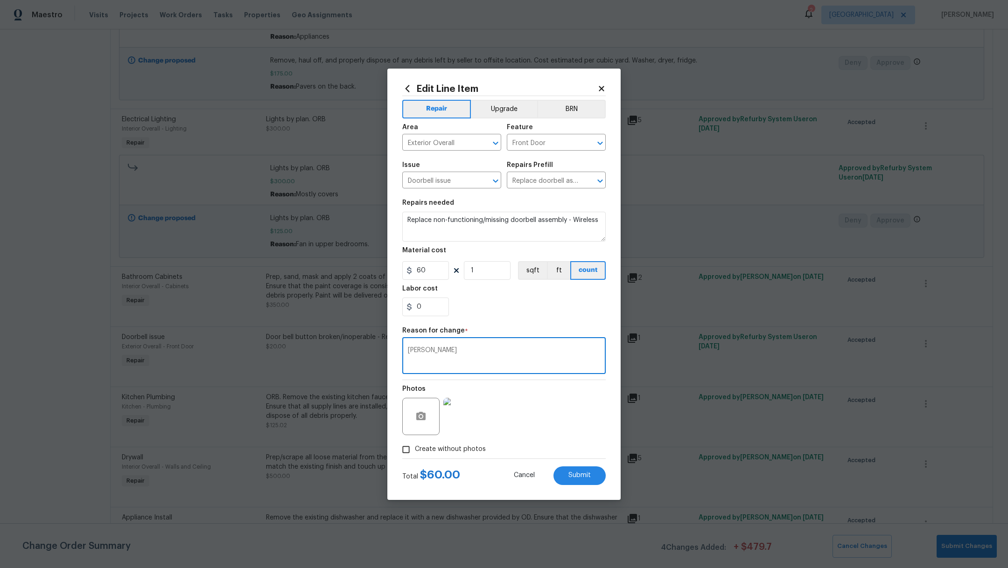
type textarea "Q"
type textarea "wireless"
click at [572, 487] on div "Edit Line Item Repair Upgrade BRN Area Exterior Overall ​ Feature Front Door ​ …" at bounding box center [503, 285] width 233 height 432
click at [572, 482] on button "Submit" at bounding box center [579, 476] width 52 height 19
type textarea "Door bell button broken/inoperable - Replace door bell button."
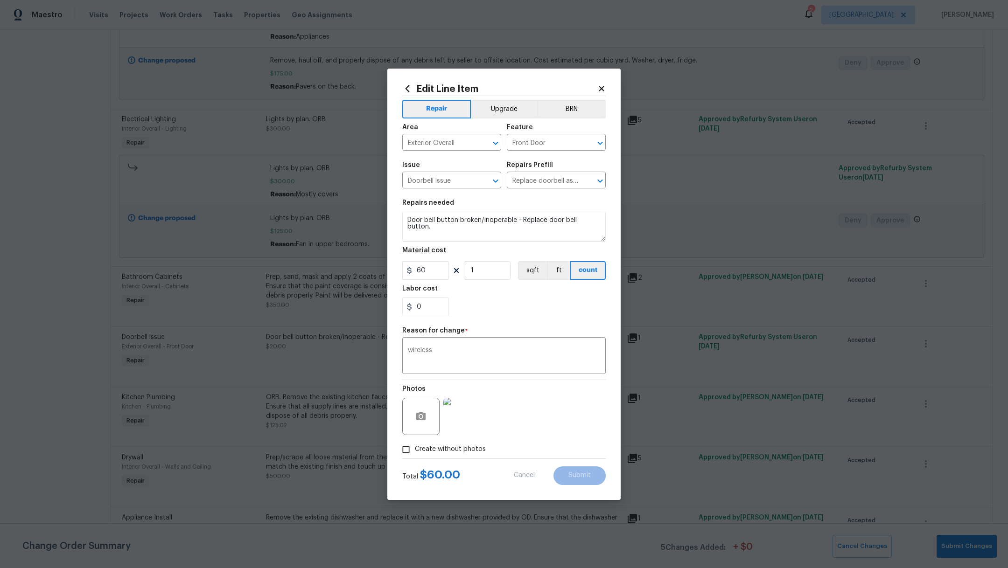
type input "Replace door bell button $20.00"
type input "20"
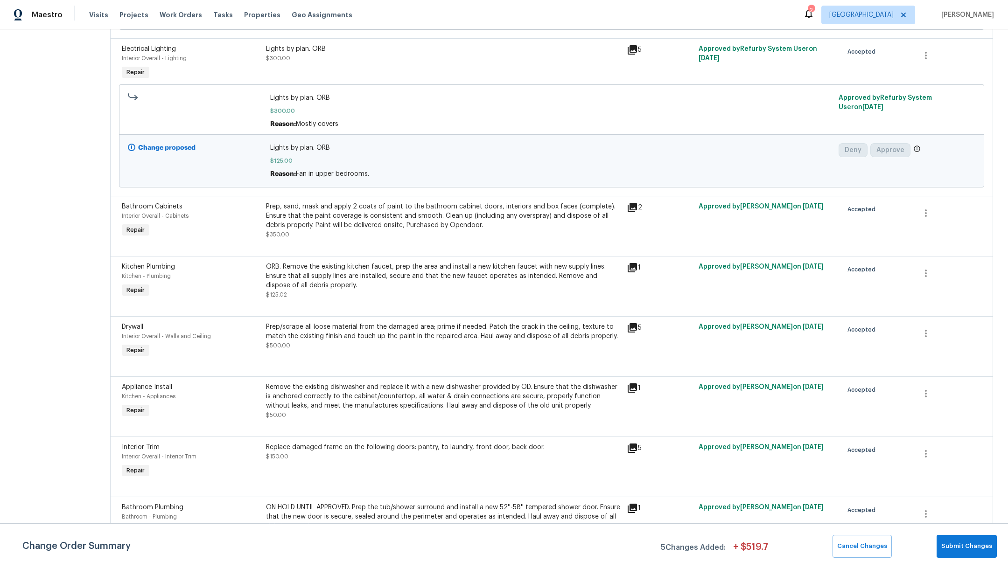
scroll to position [504, 0]
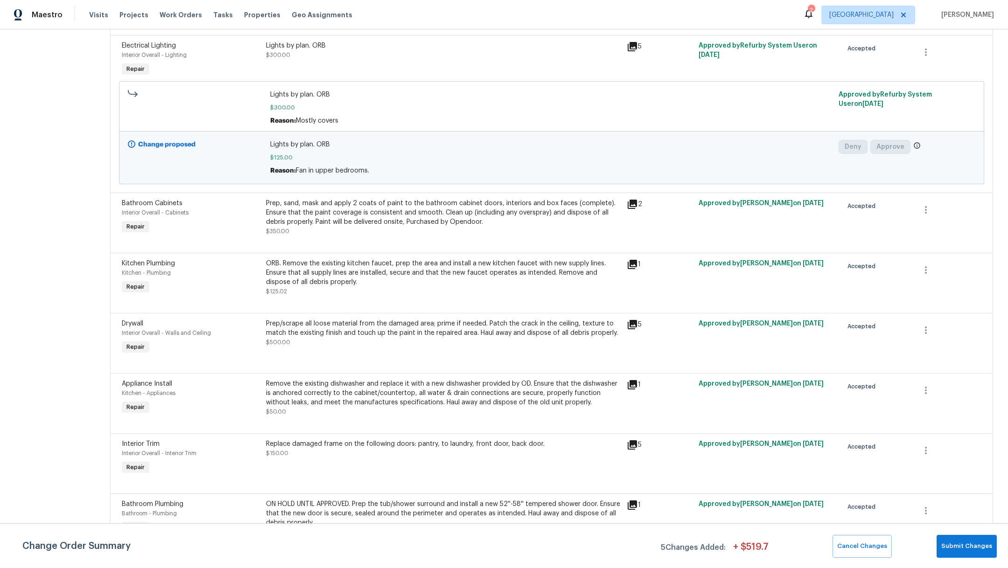
click at [426, 347] on div "Prep/scrape all loose material from the damaged area; prime if needed. Patch th…" at bounding box center [443, 333] width 355 height 28
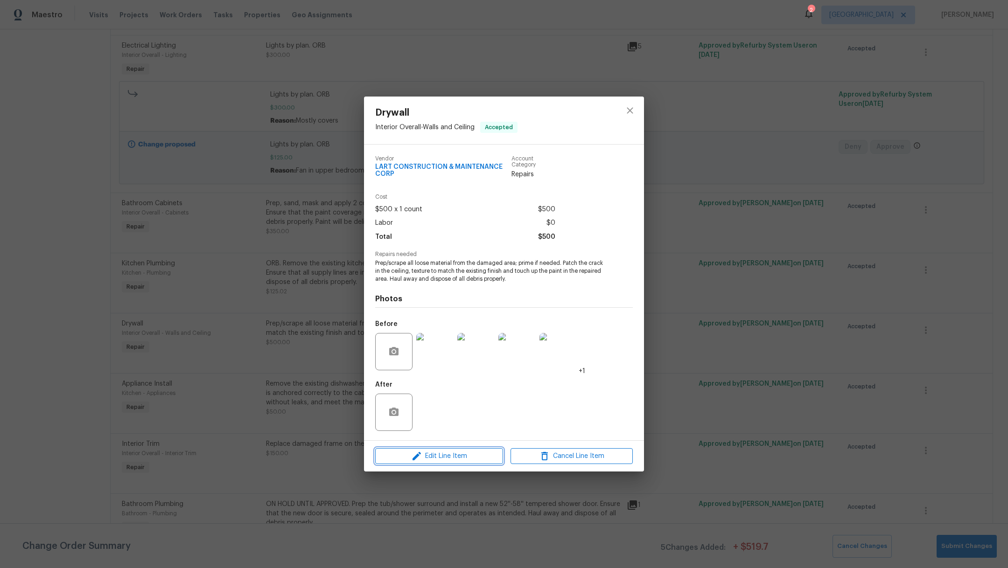
click at [455, 460] on span "Edit Line Item" at bounding box center [439, 457] width 122 height 12
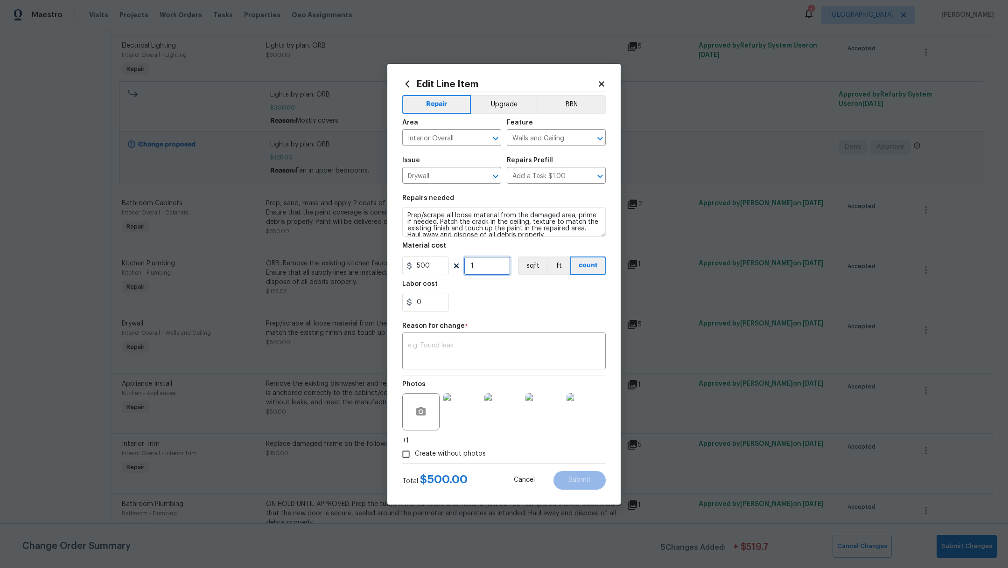
drag, startPoint x: 479, startPoint y: 268, endPoint x: 449, endPoint y: 262, distance: 31.0
click at [449, 262] on div "500 1 sqft ft count" at bounding box center [503, 266] width 203 height 19
type input "2"
click at [462, 346] on textarea at bounding box center [504, 353] width 192 height 20
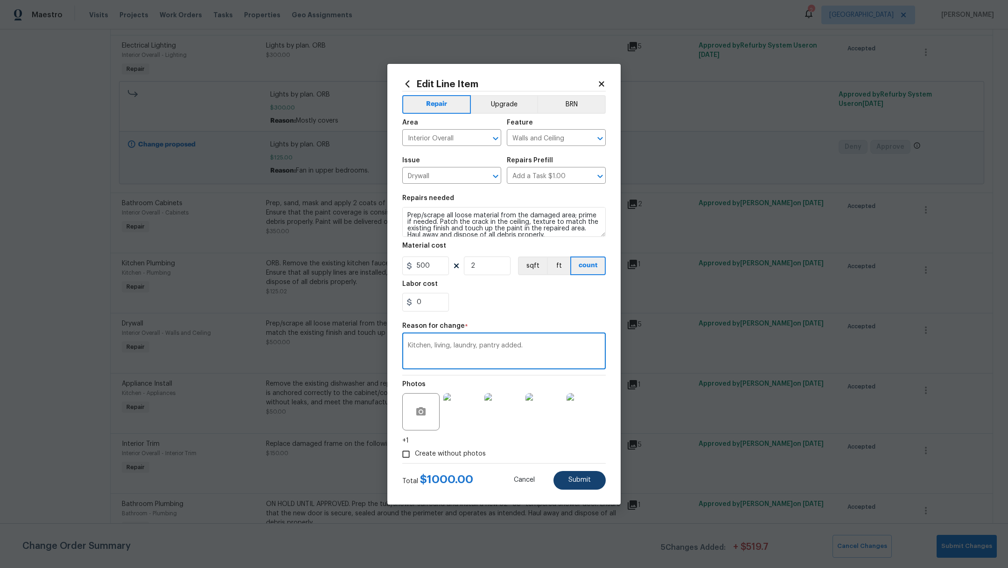
type textarea "Kitchen, living, laundry, pantry added."
click at [582, 487] on button "Submit" at bounding box center [579, 480] width 52 height 19
type input "1"
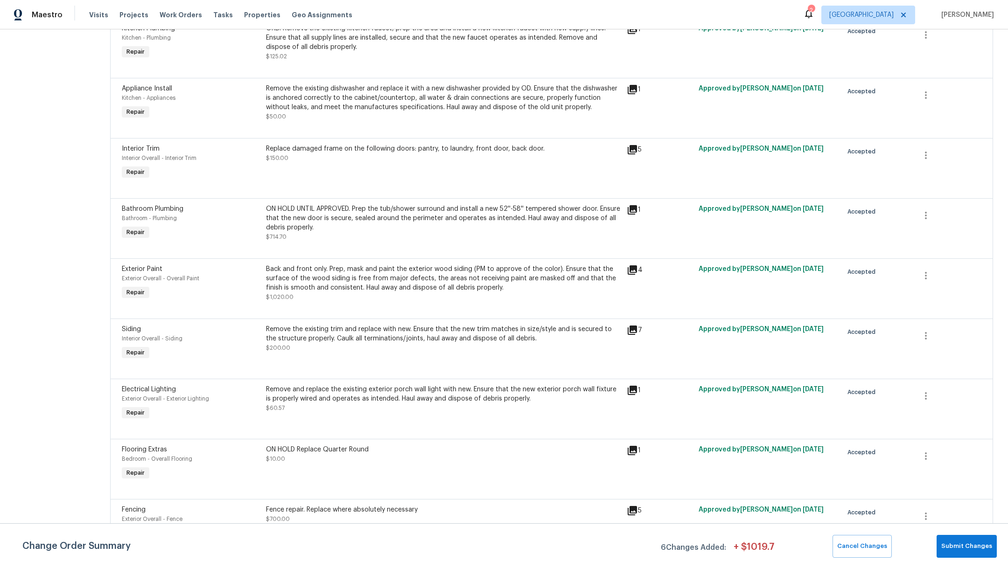
scroll to position [862, 0]
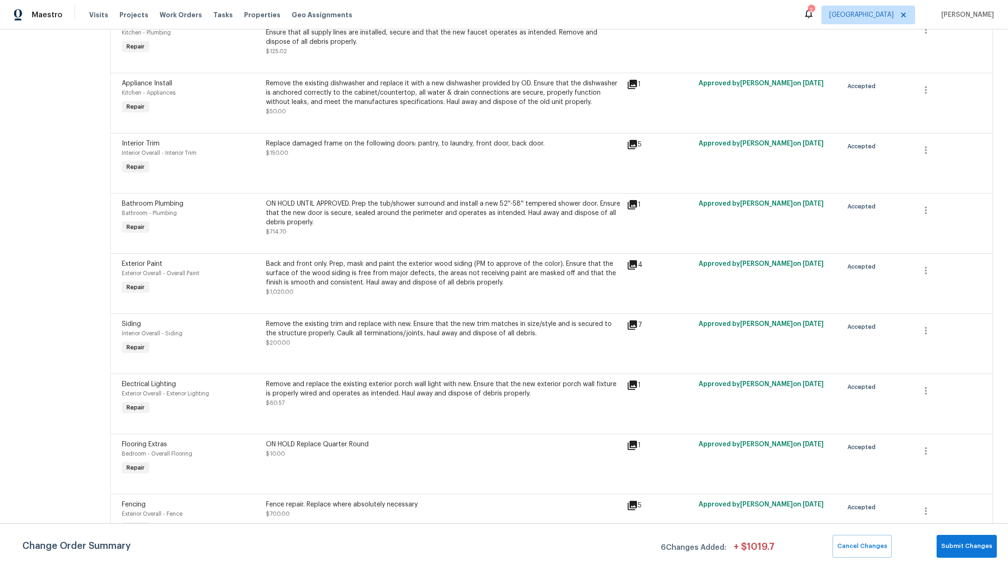
click at [385, 459] on div "ON HOLD Replace Quarter Round $10.00" at bounding box center [443, 449] width 355 height 19
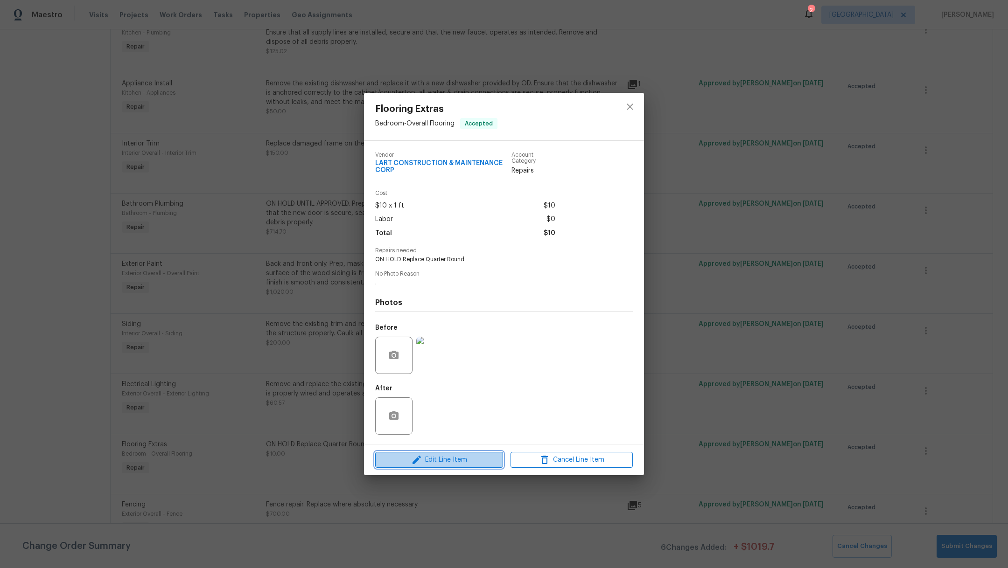
click at [448, 463] on span "Edit Line Item" at bounding box center [439, 461] width 122 height 12
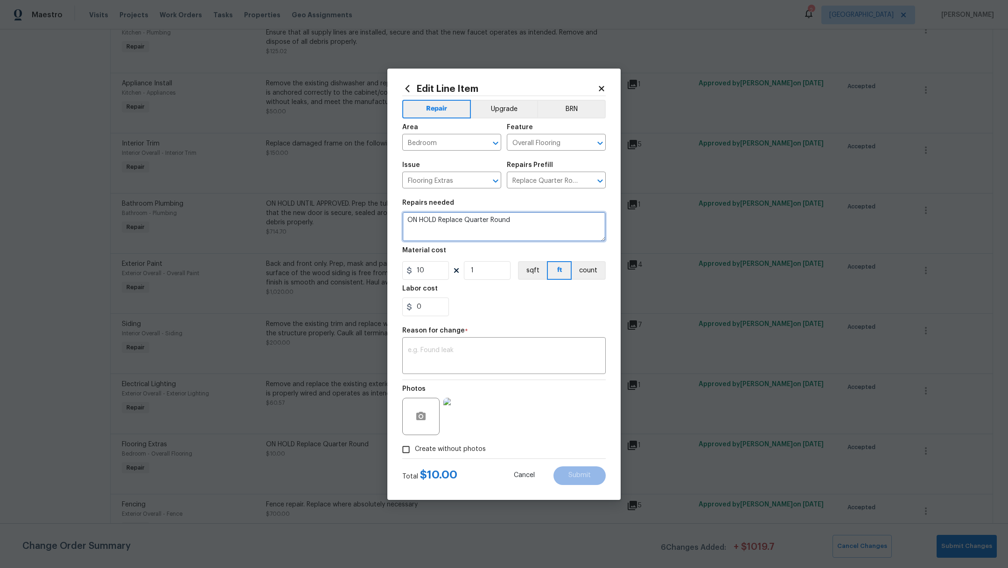
drag, startPoint x: 514, startPoint y: 224, endPoint x: 361, endPoint y: 222, distance: 153.5
click at [361, 222] on div "Edit Line Item Repair Upgrade BRN Area Bedroom ​ Feature Overall Flooring ​ Iss…" at bounding box center [504, 284] width 1008 height 568
click at [550, 221] on textarea "Replace baseboards: main bedroom, living, brreakfast nook, kitchen, laundry, pa…" at bounding box center [503, 227] width 203 height 30
type textarea "Replace baseboards: main bedroom, living, breakfast nook, kitchen, laundry, pan…"
drag, startPoint x: 434, startPoint y: 276, endPoint x: 369, endPoint y: 263, distance: 66.5
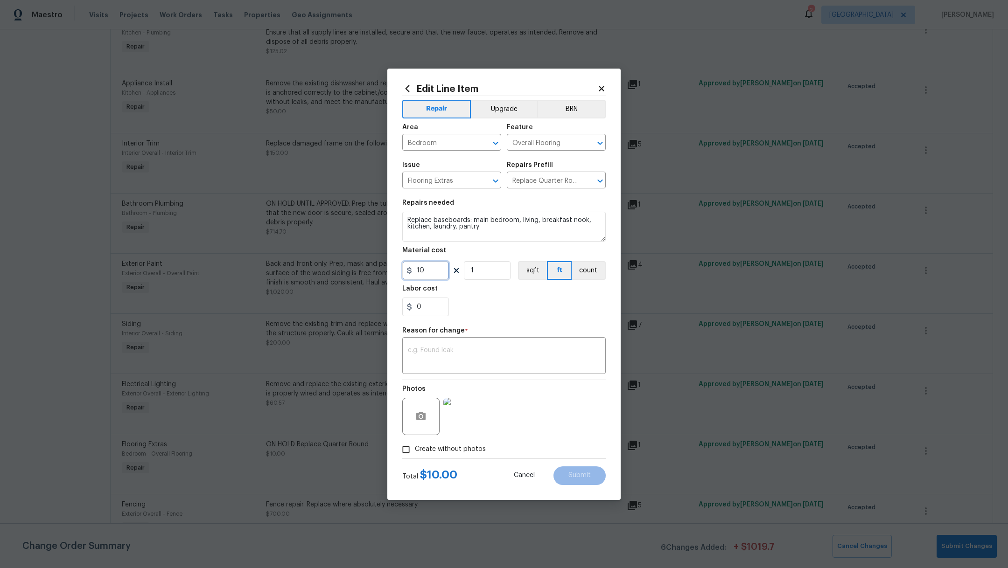
click at [373, 266] on div "Edit Line Item Repair Upgrade BRN Area Bedroom ​ Feature Overall Flooring ​ Iss…" at bounding box center [504, 284] width 1008 height 568
drag, startPoint x: 437, startPoint y: 273, endPoint x: 398, endPoint y: 259, distance: 41.9
click at [400, 260] on div "Edit Line Item Repair Upgrade BRN Area Bedroom ​ Feature Overall Flooring ​ Iss…" at bounding box center [503, 285] width 233 height 432
type input "175"
click at [497, 303] on div "0" at bounding box center [503, 307] width 203 height 19
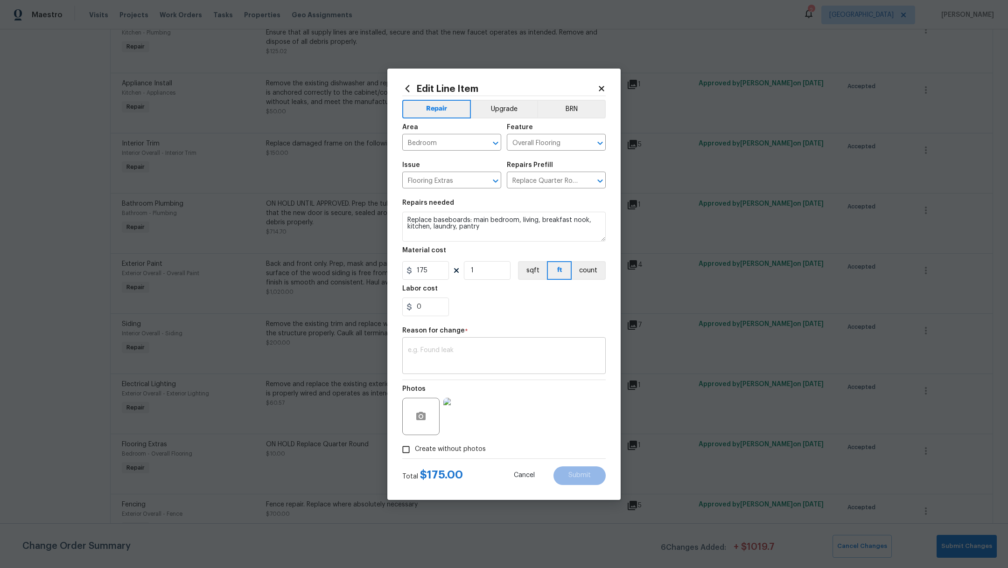
click at [484, 341] on div "x ​" at bounding box center [503, 357] width 203 height 35
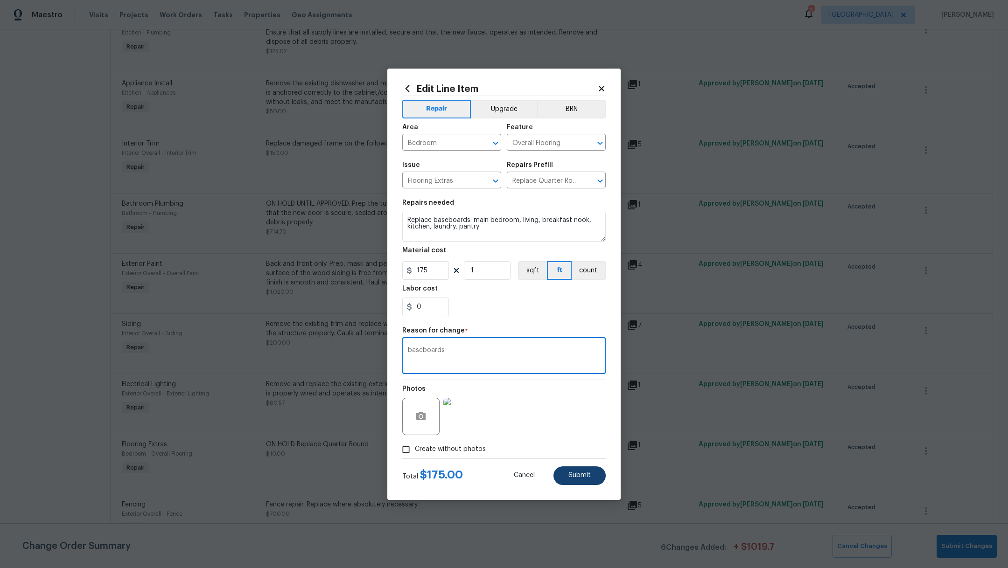
type textarea "baseboards"
click at [589, 475] on span "Submit" at bounding box center [579, 475] width 22 height 7
type textarea "ON HOLD Replace Quarter Round"
type input "10"
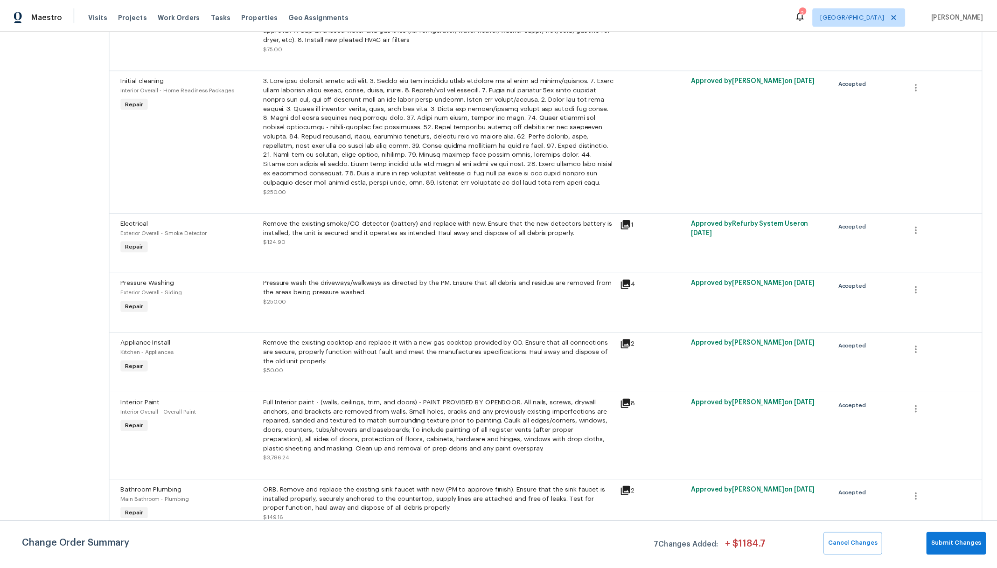
scroll to position [0, 0]
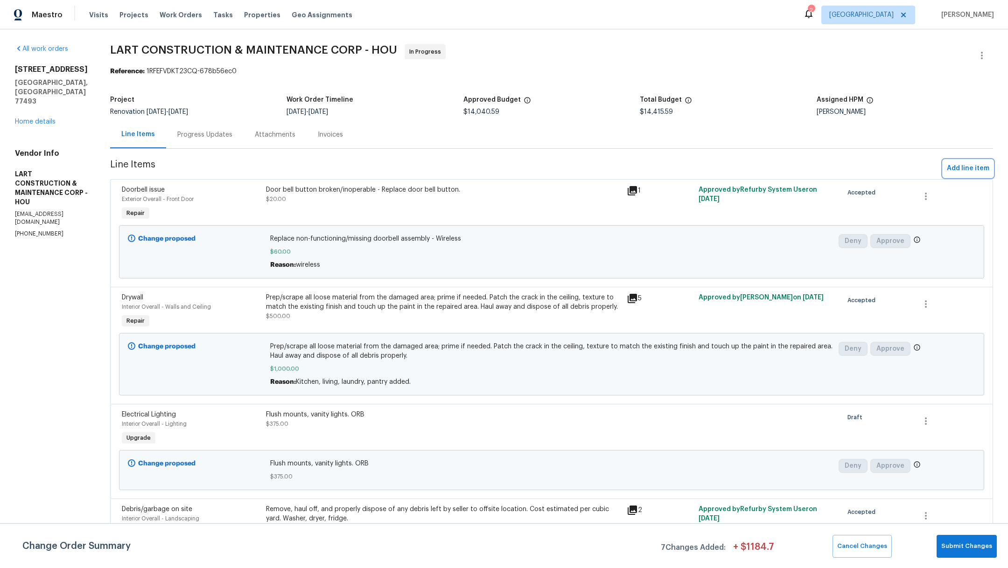
click at [962, 167] on span "Add line item" at bounding box center [968, 169] width 42 height 12
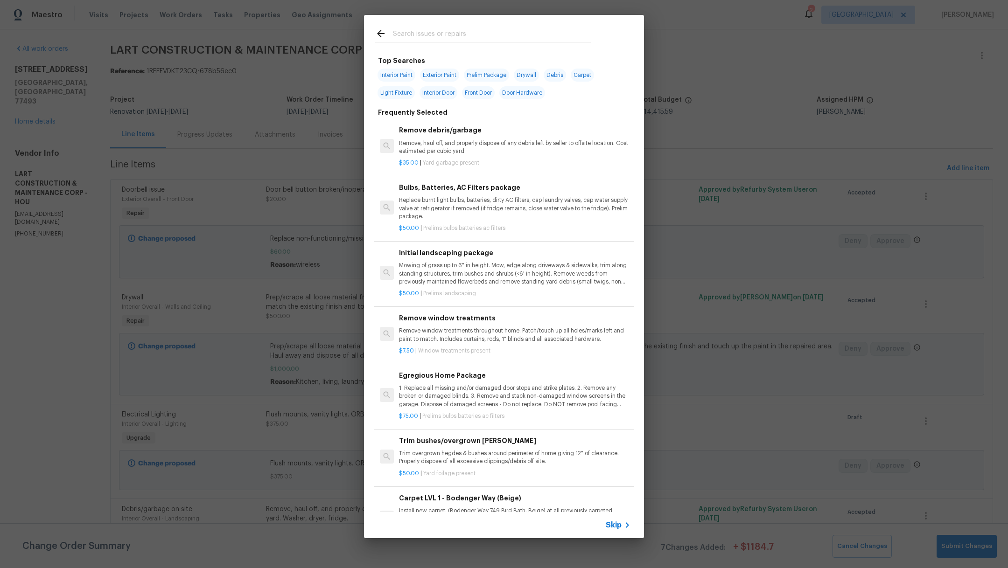
click at [429, 34] on input "text" at bounding box center [492, 35] width 198 height 14
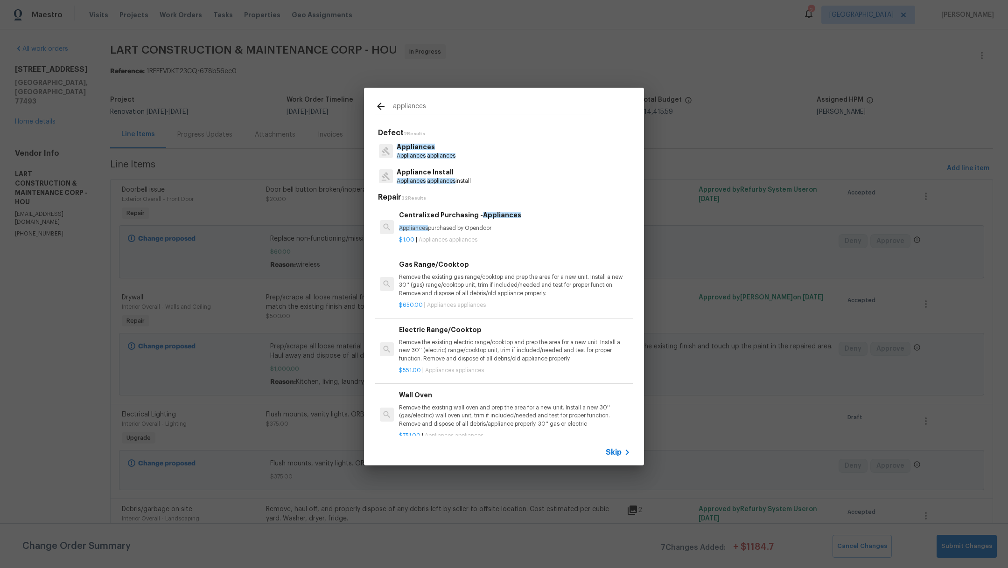
type input "appliances"
click at [434, 180] on span "appliances" at bounding box center [441, 181] width 28 height 6
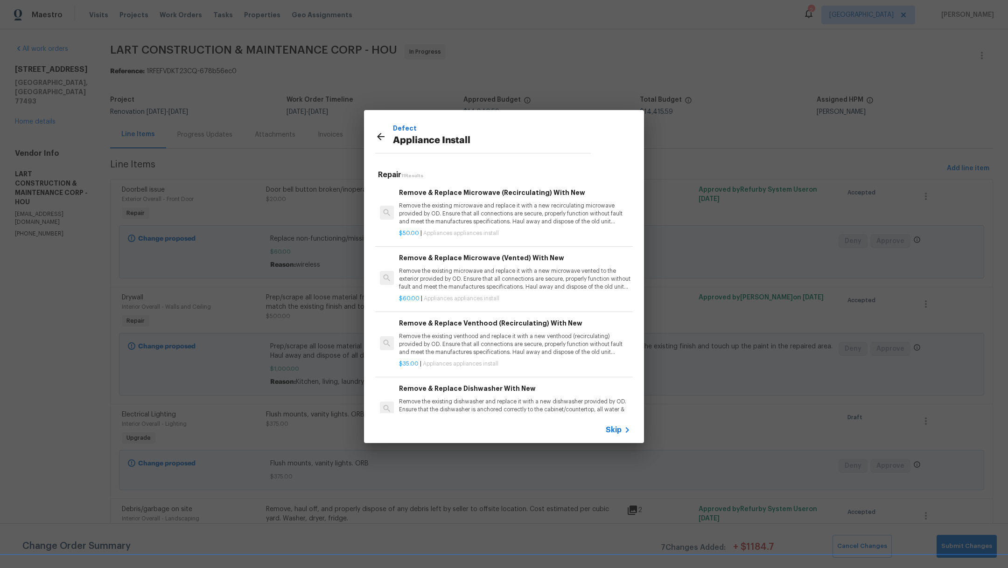
click at [440, 265] on div "Remove & Replace Microwave (Vented) With New Remove the existing microwave and …" at bounding box center [514, 272] width 231 height 38
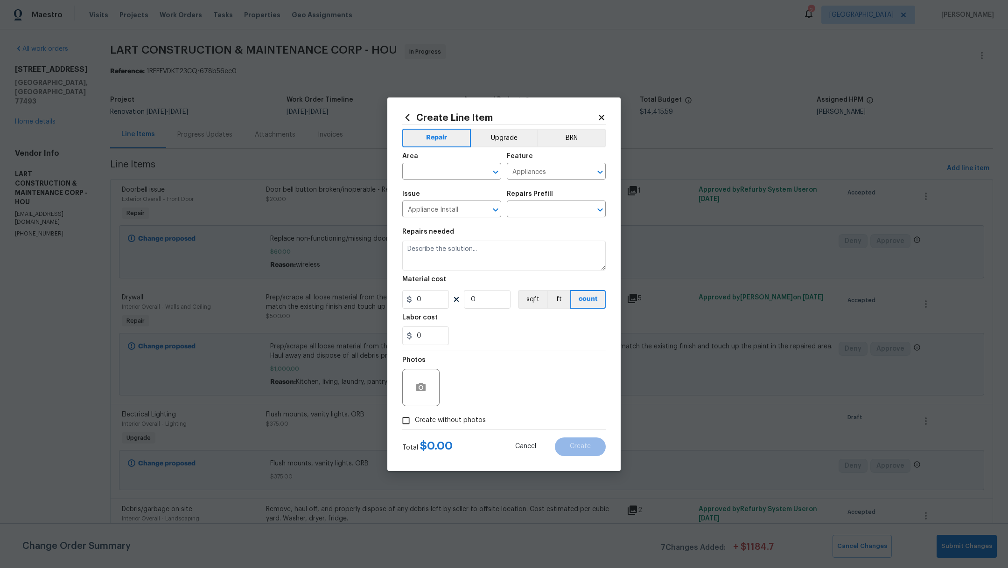
type input "Remove & Replace Microwave (Vented) With New $60.00"
type textarea "Remove the existing microwave and replace it with a new microwave vented to the…"
type input "60"
type input "1"
drag, startPoint x: 430, startPoint y: 302, endPoint x: 346, endPoint y: 302, distance: 83.5
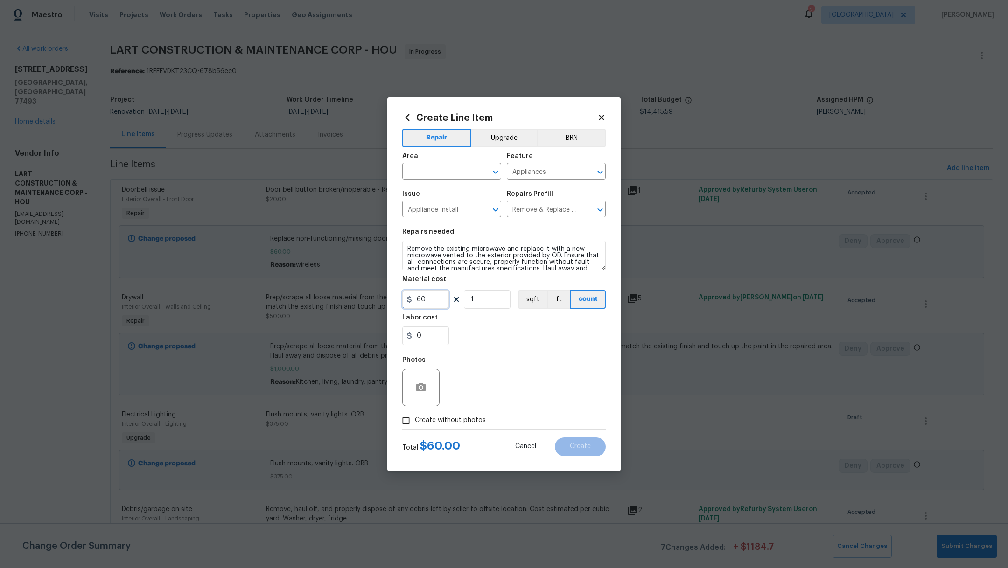
click at [346, 302] on div "Create Line Item Repair Upgrade BRN Area ​ Feature Appliances ​ Issue Appliance…" at bounding box center [504, 284] width 1008 height 568
type input "50"
click at [506, 336] on div "0" at bounding box center [503, 336] width 203 height 19
click at [451, 415] on label "Create without photos" at bounding box center [441, 421] width 89 height 18
click at [415, 415] on input "Create without photos" at bounding box center [406, 421] width 18 height 18
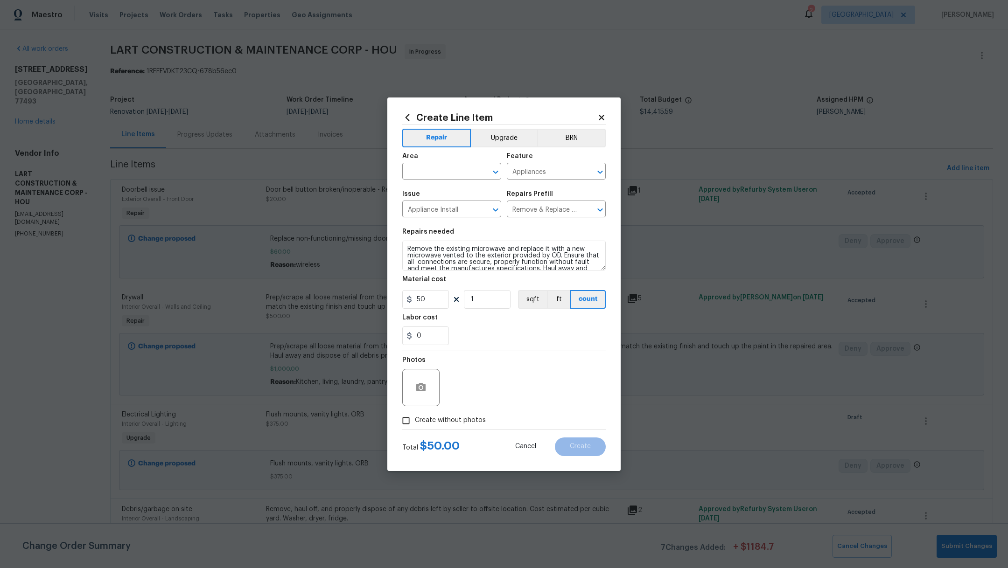
checkbox input "true"
click at [511, 386] on textarea at bounding box center [526, 387] width 159 height 37
type textarea "."
click at [449, 171] on input "text" at bounding box center [438, 172] width 73 height 14
click at [449, 189] on li "Kitchen" at bounding box center [451, 192] width 99 height 15
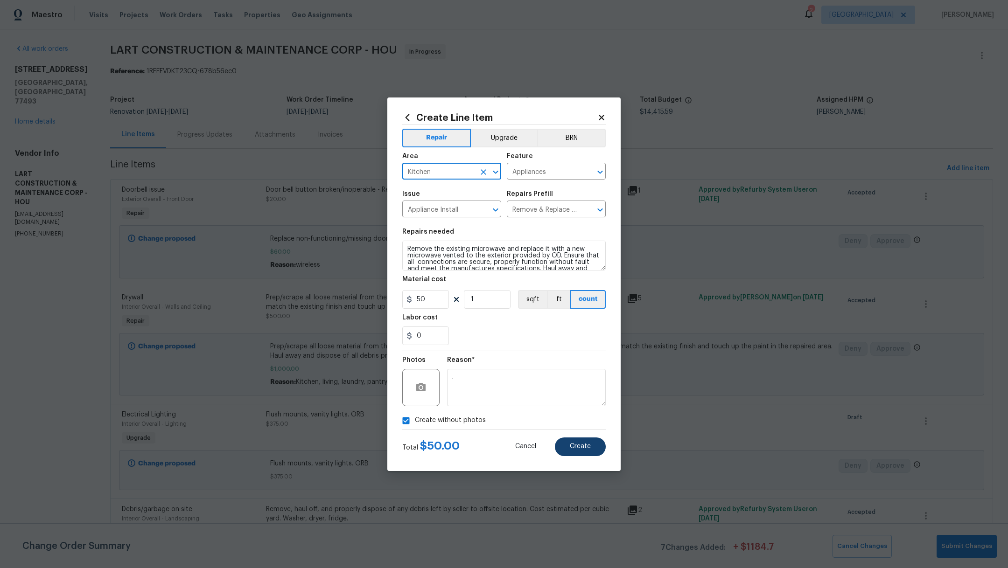
type input "Kitchen"
click at [573, 448] on span "Create" at bounding box center [580, 446] width 21 height 7
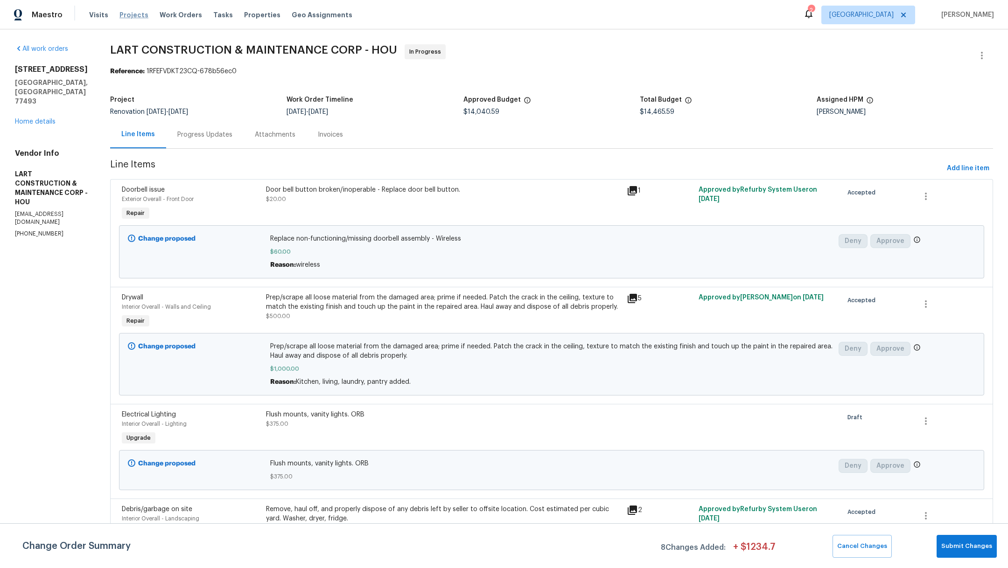
click at [125, 11] on span "Projects" at bounding box center [133, 14] width 29 height 9
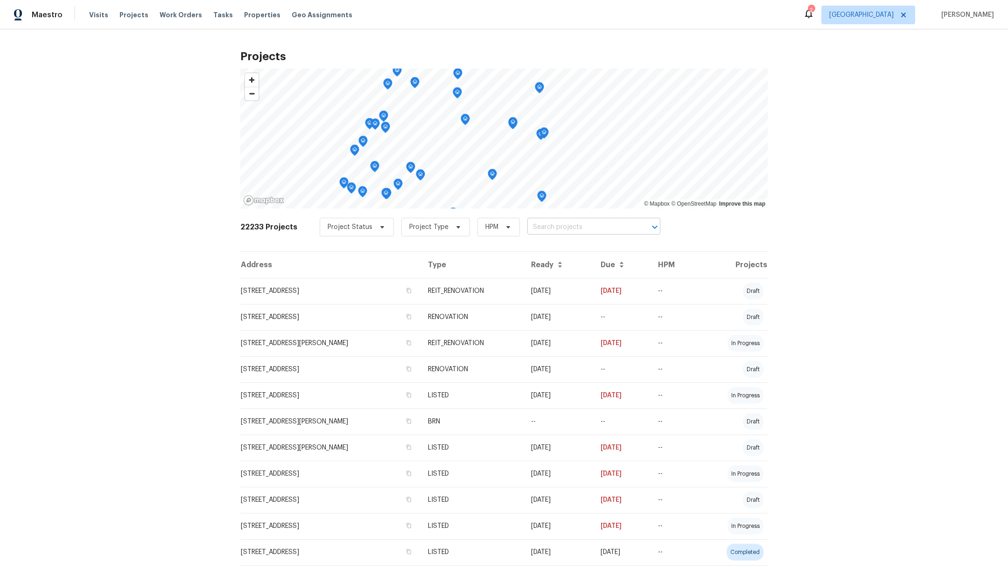
click at [534, 227] on input "text" at bounding box center [580, 227] width 107 height 14
type input "16223"
click at [549, 271] on li "[STREET_ADDRESS][PERSON_NAME]" at bounding box center [584, 262] width 136 height 15
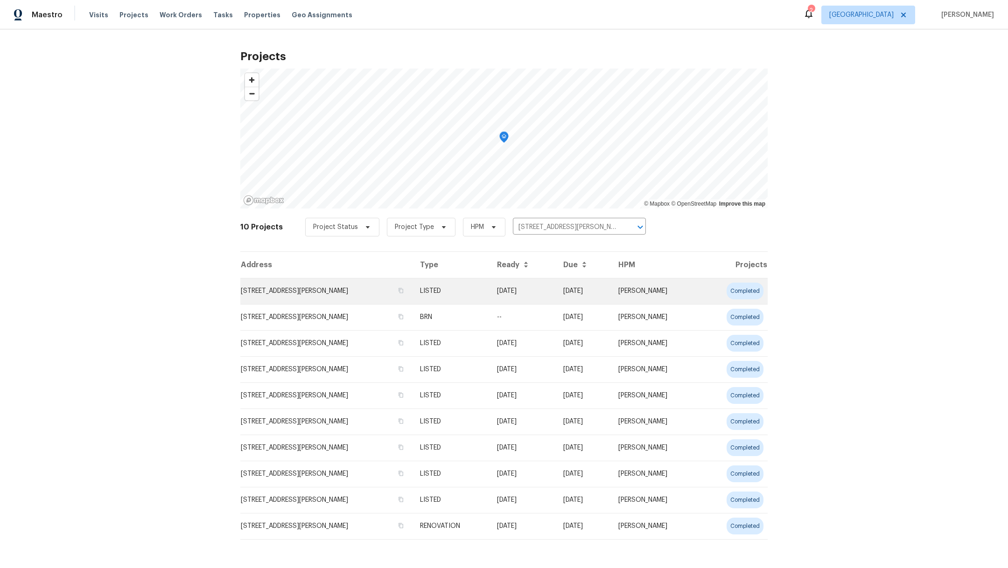
click at [327, 290] on td "[STREET_ADDRESS][PERSON_NAME]" at bounding box center [326, 291] width 172 height 26
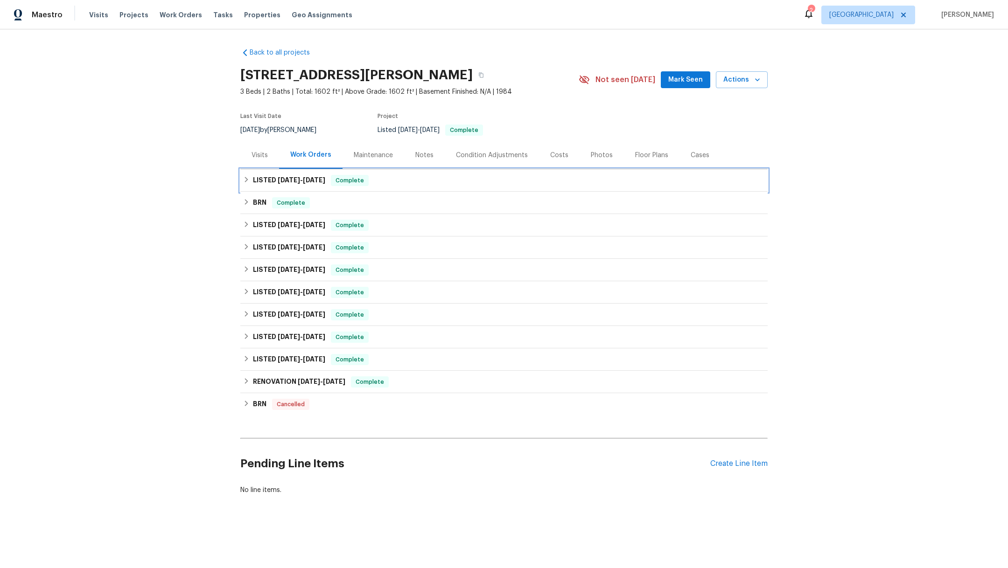
click at [304, 181] on span "9/6/25" at bounding box center [314, 180] width 22 height 7
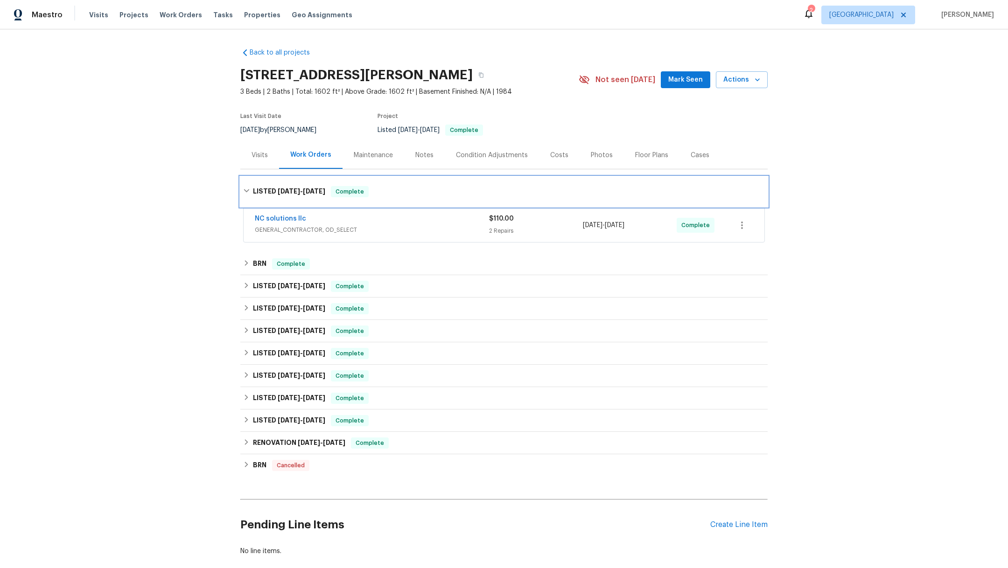
click at [304, 181] on div "LISTED 8/21/25 - 9/6/25 Complete" at bounding box center [503, 192] width 527 height 30
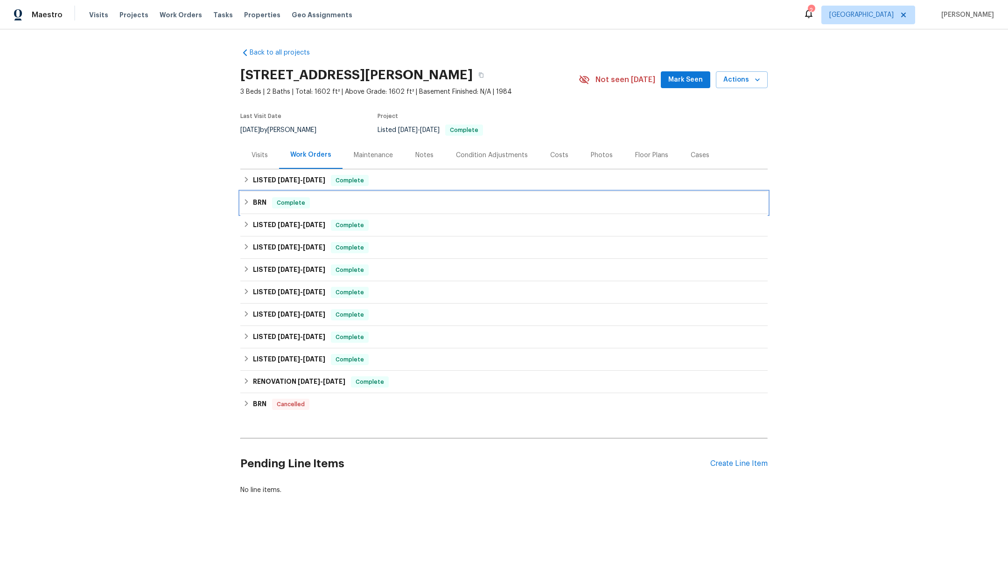
click at [254, 204] on h6 "BRN" at bounding box center [260, 202] width 14 height 11
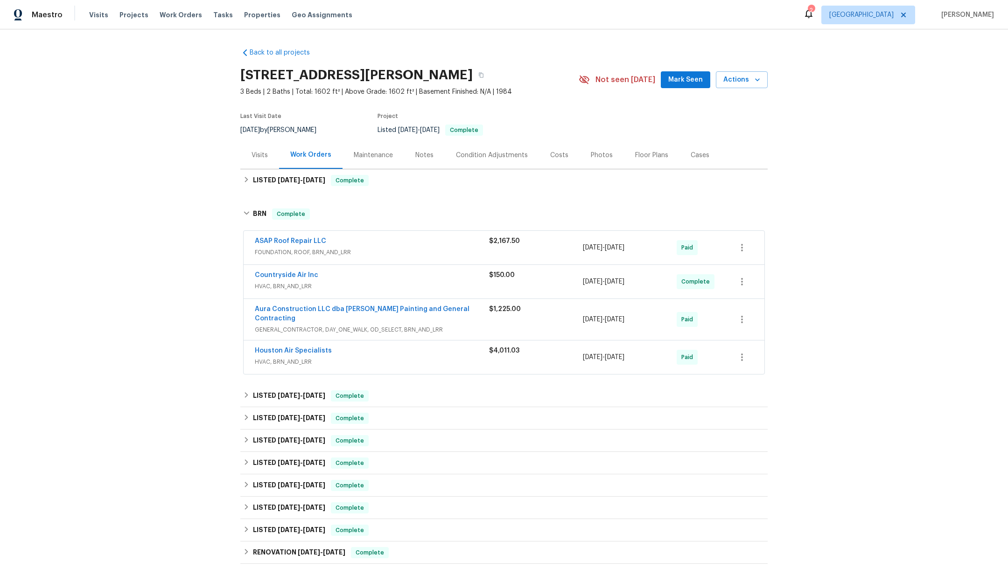
click at [415, 156] on div "Notes" at bounding box center [424, 155] width 18 height 9
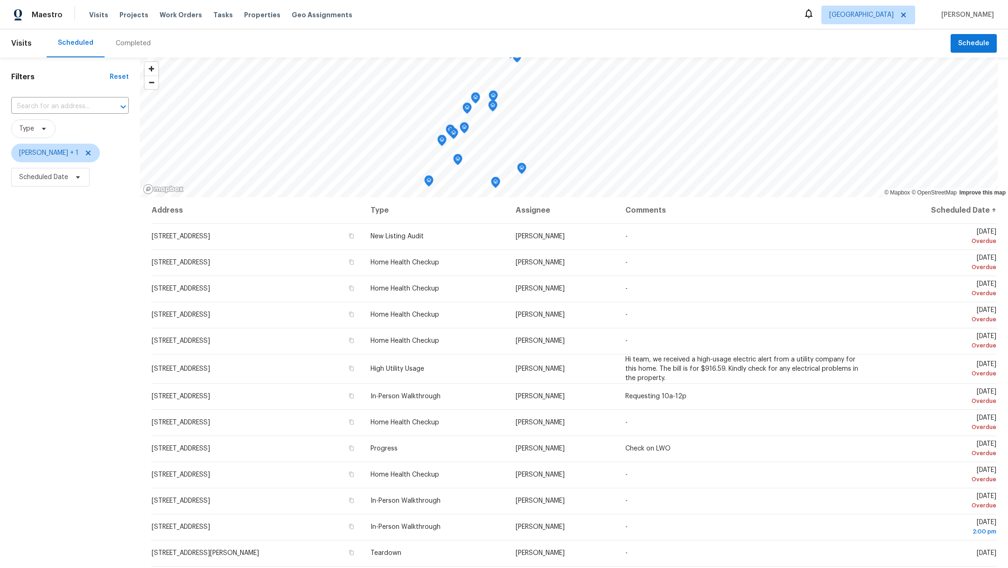
scroll to position [105, 0]
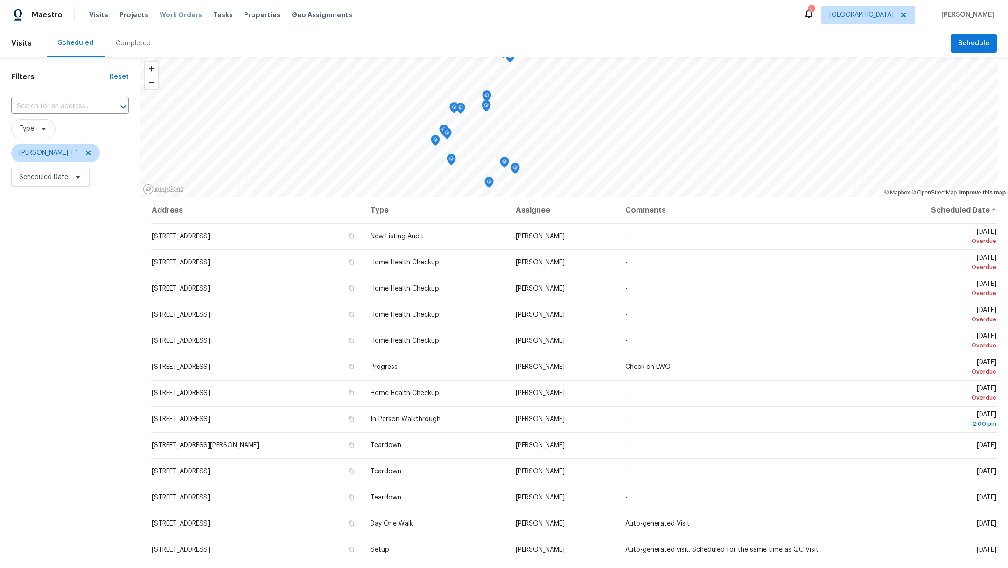
click at [182, 12] on span "Work Orders" at bounding box center [181, 14] width 42 height 9
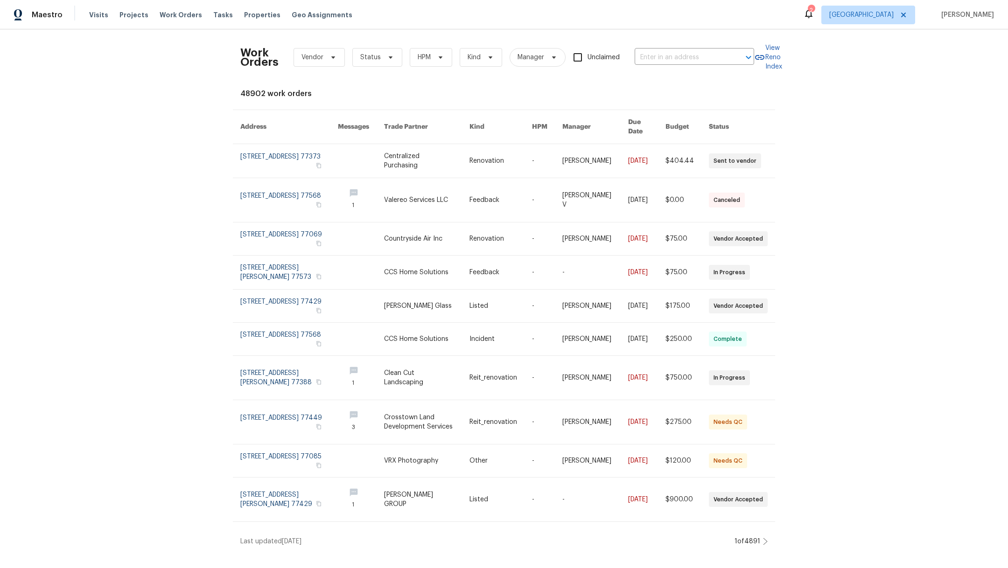
click at [231, 14] on div "Visits Projects Work Orders Tasks Properties Geo Assignments" at bounding box center [226, 15] width 274 height 19
click at [254, 16] on span "Properties" at bounding box center [262, 14] width 36 height 9
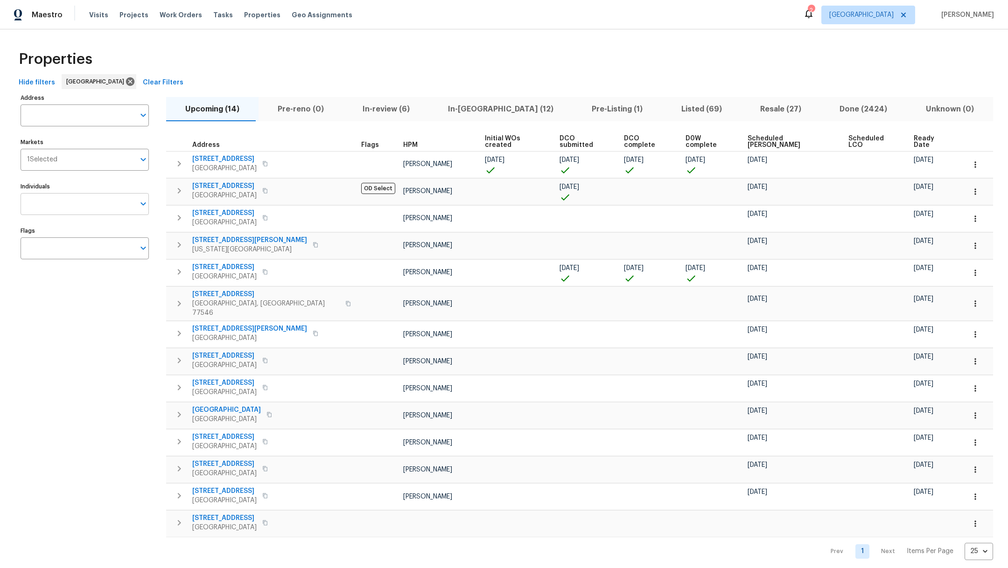
click at [67, 212] on input "Individuals" at bounding box center [78, 204] width 114 height 22
type input "maria"
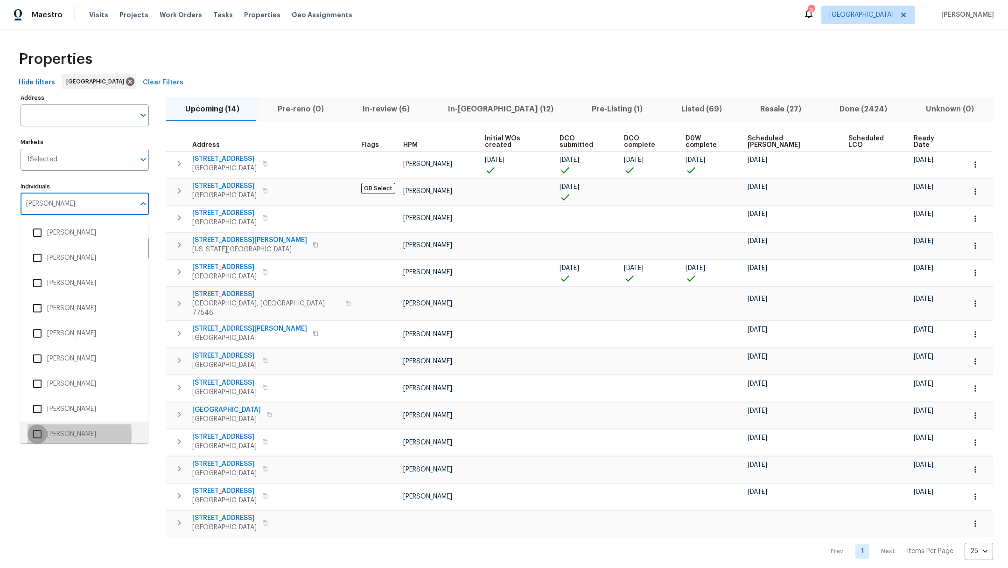
click at [39, 435] on input "checkbox" at bounding box center [38, 435] width 20 height 20
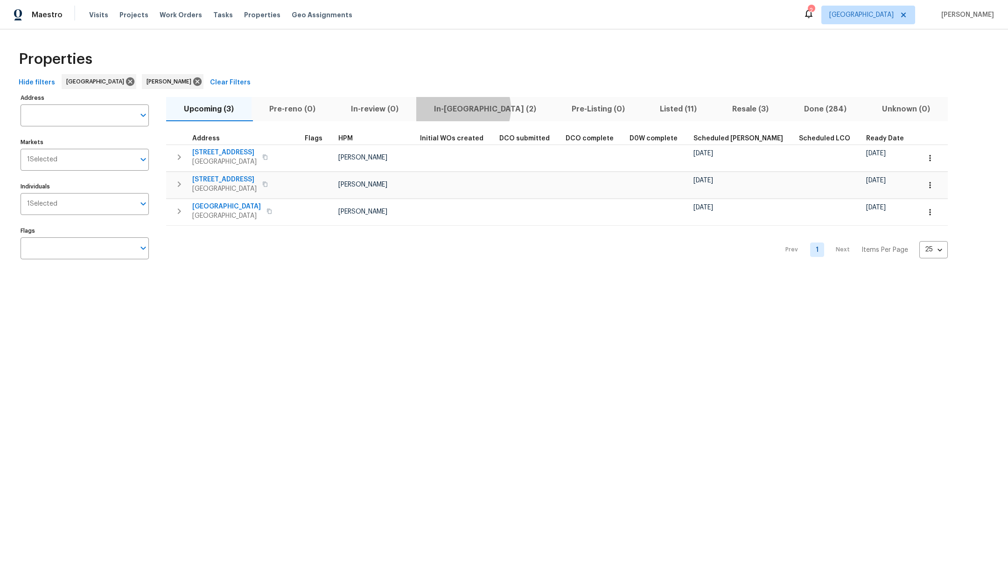
click at [464, 108] on span "In-reno (2)" at bounding box center [485, 109] width 126 height 13
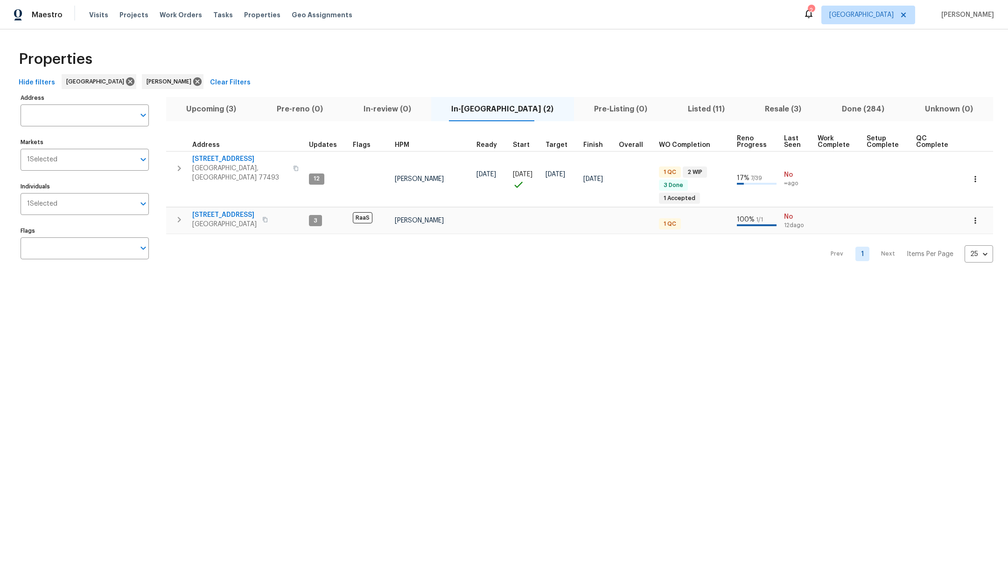
click at [693, 110] on span "Listed (11)" at bounding box center [706, 109] width 66 height 13
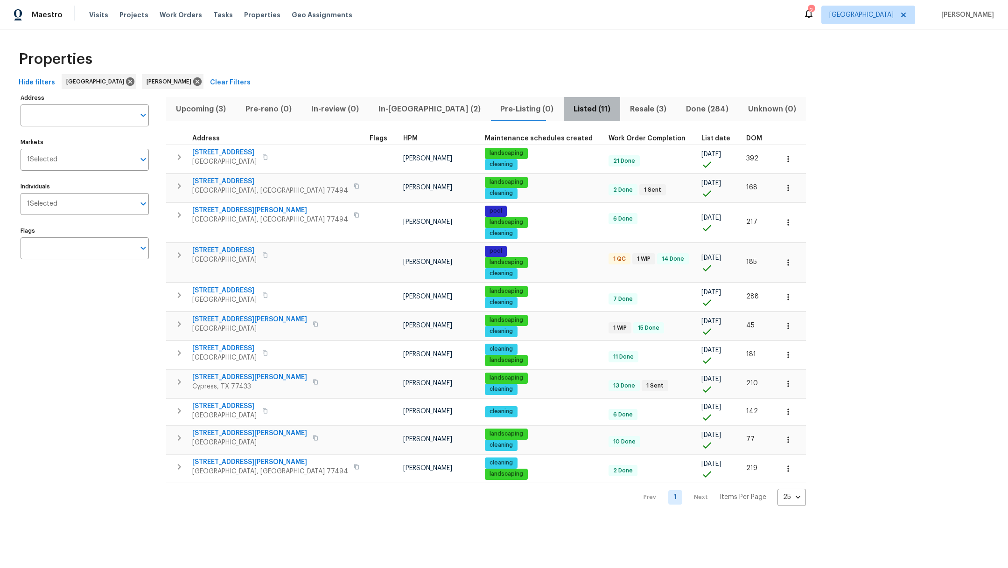
click at [569, 107] on span "Listed (11)" at bounding box center [591, 109] width 45 height 13
click at [626, 109] on span "Resale (3)" at bounding box center [648, 109] width 45 height 13
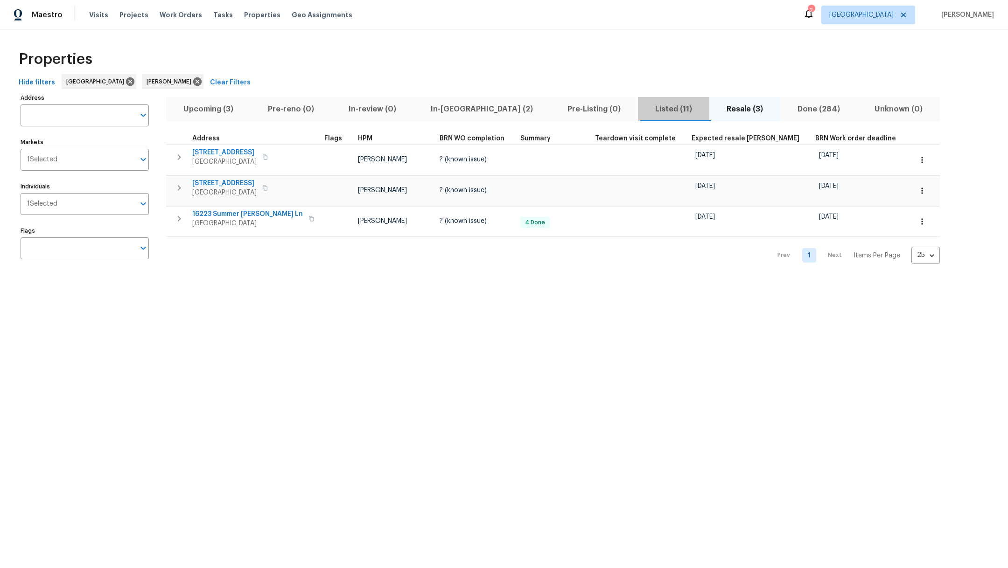
click at [644, 105] on span "Listed (11)" at bounding box center [674, 109] width 60 height 13
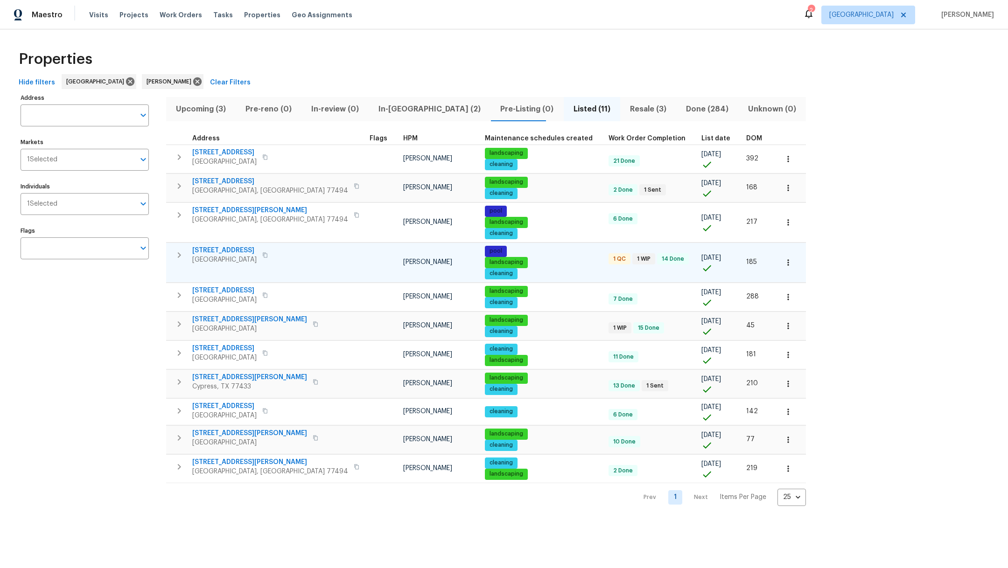
click at [220, 255] on span "Katy, TX 77450" at bounding box center [224, 259] width 64 height 9
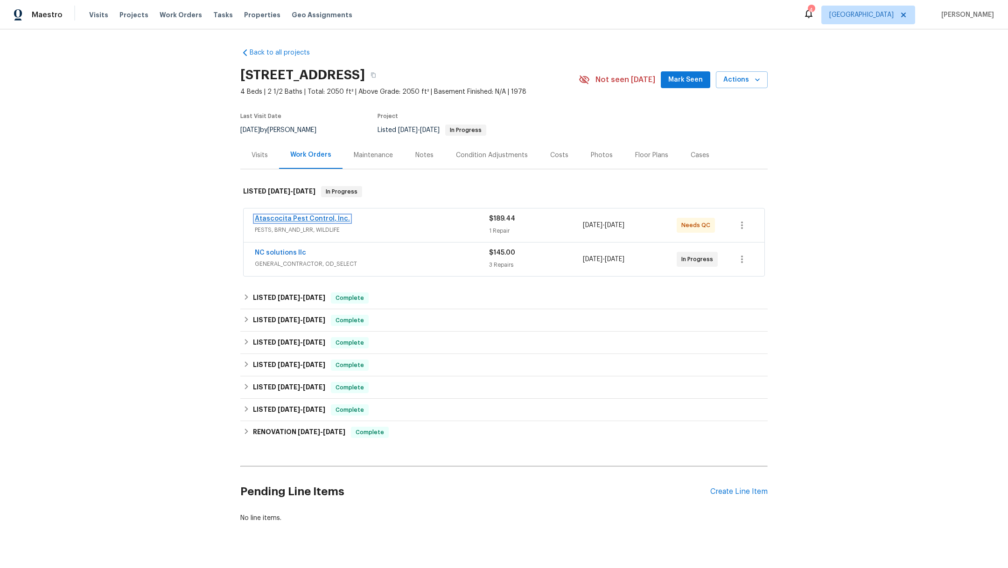
click at [273, 216] on link "Atascocita Pest Control, Inc." at bounding box center [302, 219] width 95 height 7
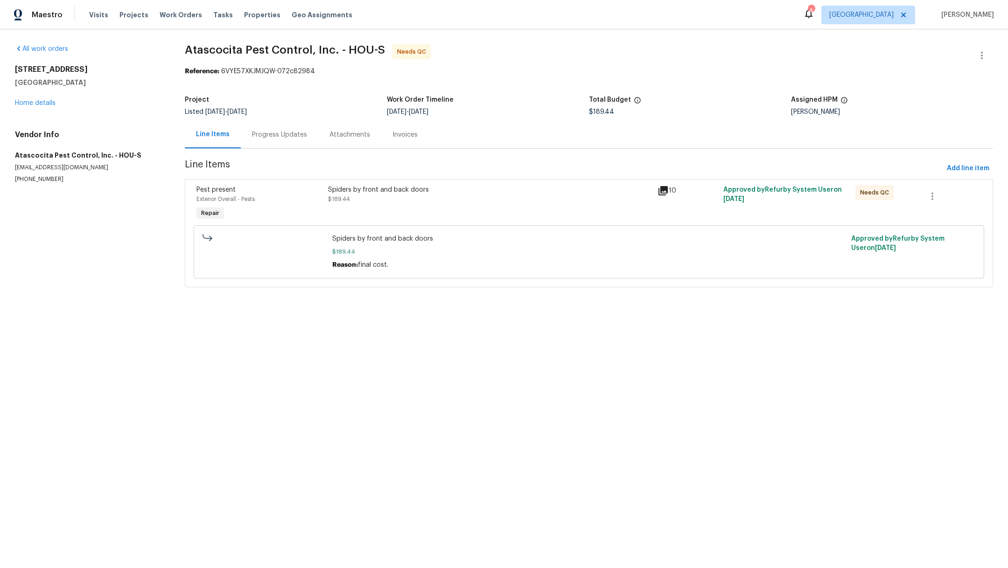
click at [288, 133] on div "Progress Updates" at bounding box center [279, 134] width 55 height 9
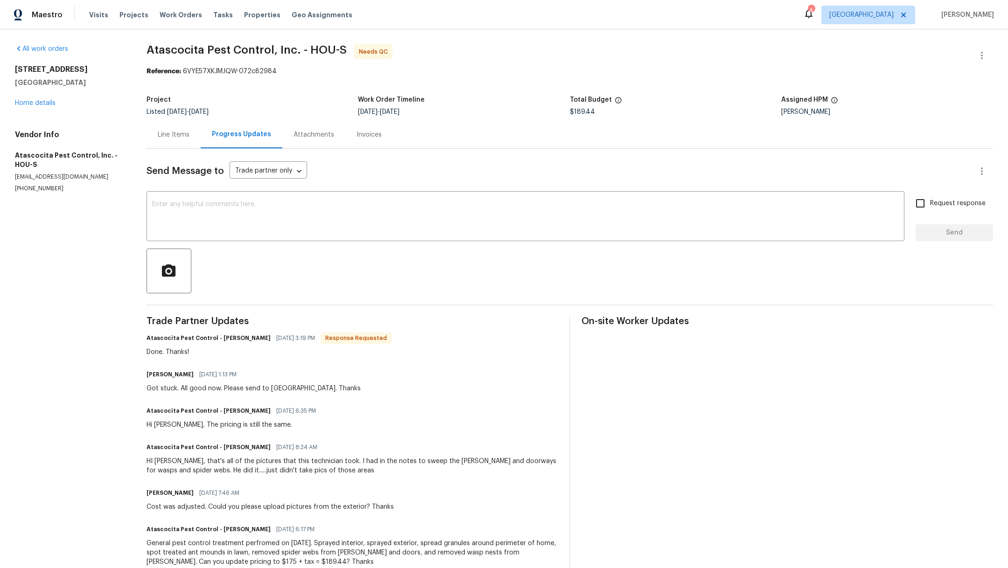
click at [182, 130] on div "Line Items" at bounding box center [174, 134] width 32 height 9
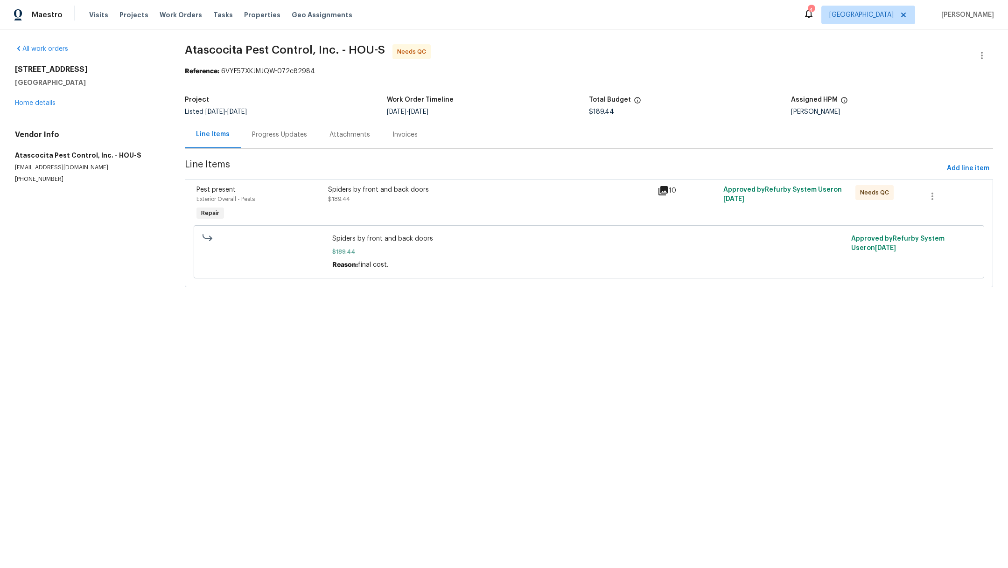
click at [369, 201] on div "Spiders by front and back doors $189.44" at bounding box center [490, 194] width 324 height 19
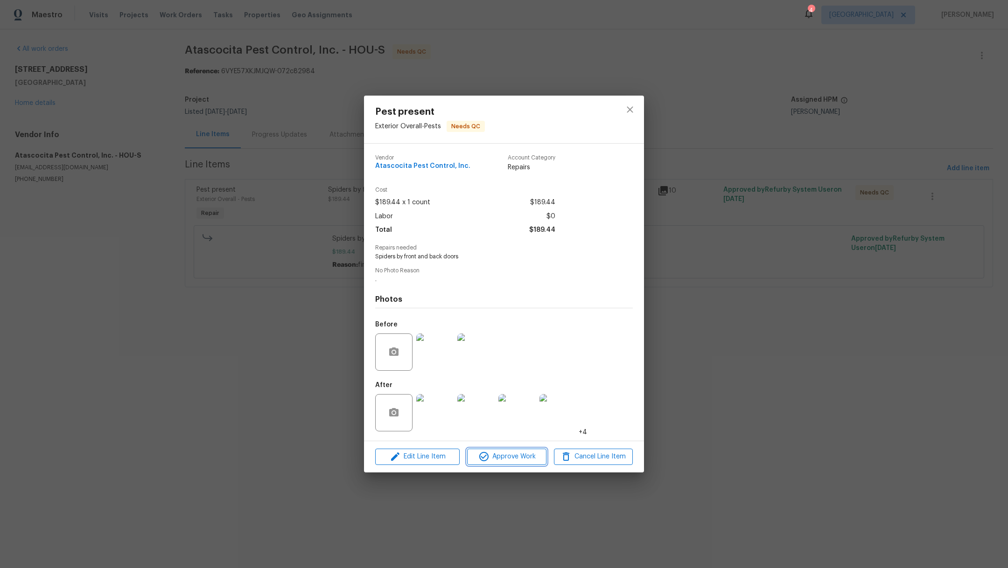
click at [496, 460] on span "Approve Work" at bounding box center [506, 457] width 73 height 12
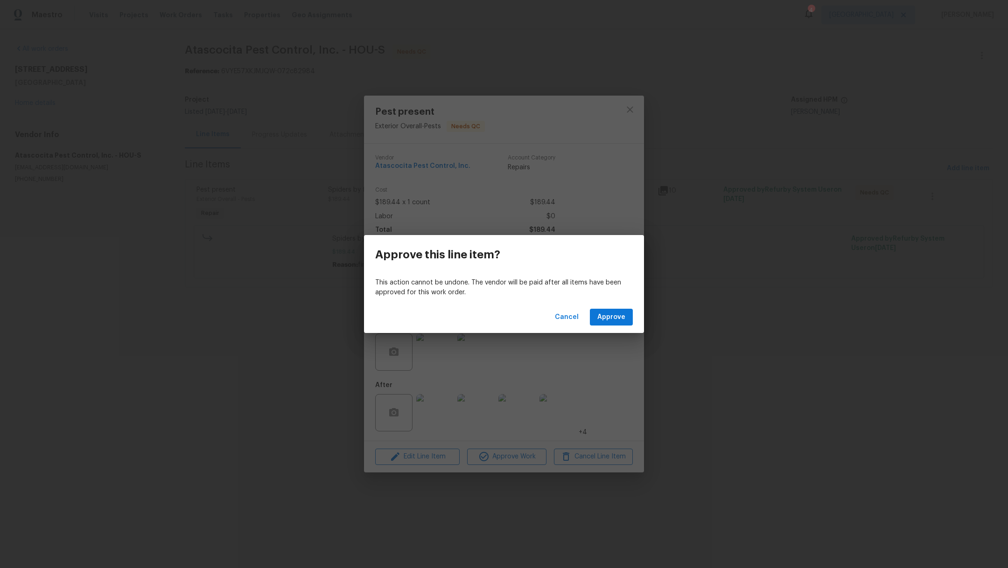
click at [614, 304] on div "Cancel Approve" at bounding box center [504, 317] width 280 height 32
click at [615, 319] on span "Approve" at bounding box center [611, 318] width 28 height 12
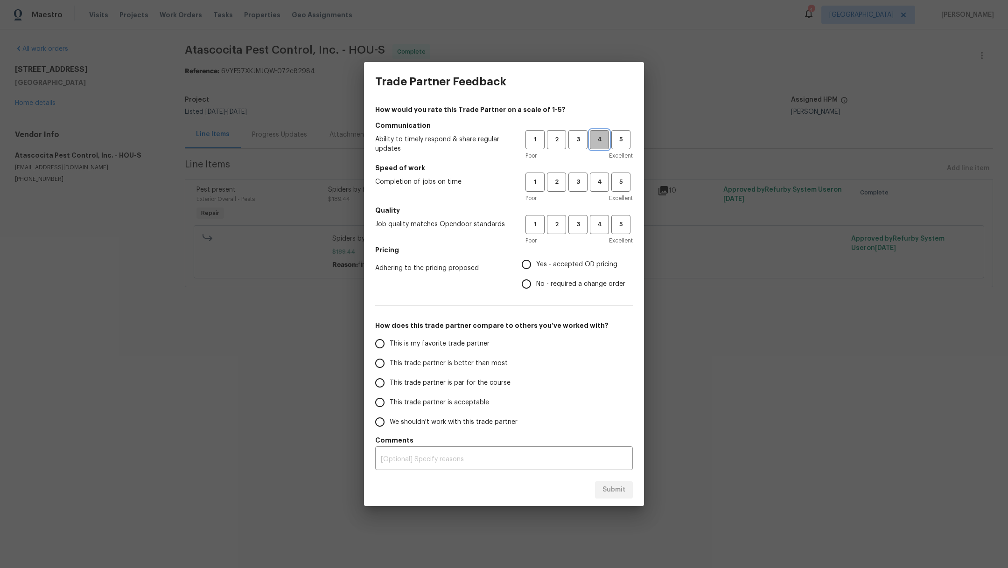
click at [598, 141] on span "4" at bounding box center [599, 139] width 17 height 11
click at [575, 187] on span "3" at bounding box center [577, 182] width 17 height 11
click at [576, 226] on span "3" at bounding box center [577, 224] width 17 height 11
click at [571, 286] on span "No - required a change order" at bounding box center [580, 285] width 89 height 10
click at [536, 286] on input "No - required a change order" at bounding box center [527, 284] width 20 height 20
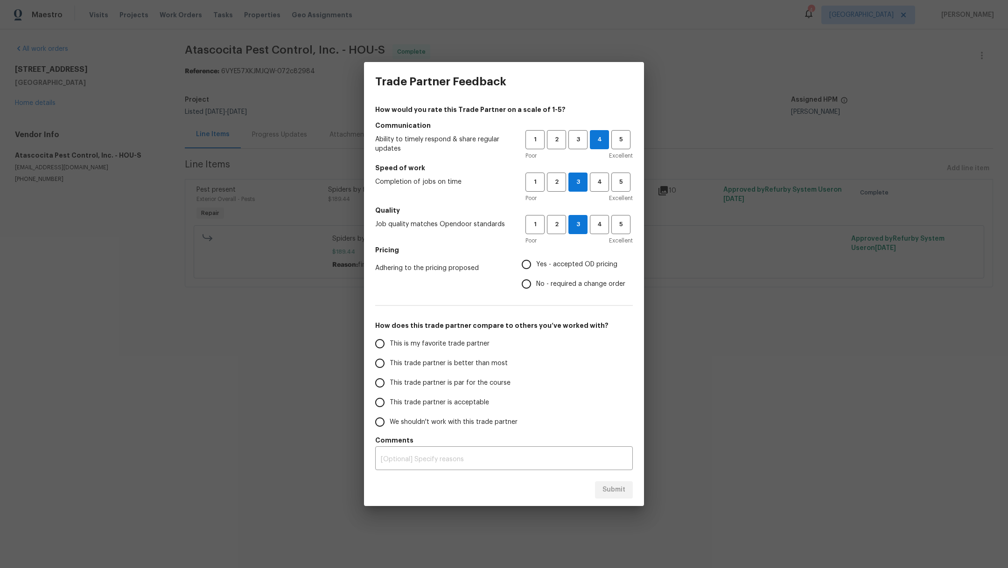
radio input "true"
click at [464, 346] on span "This is my favorite trade partner" at bounding box center [440, 344] width 100 height 10
click at [390, 346] on input "This is my favorite trade partner" at bounding box center [380, 344] width 20 height 20
click at [611, 488] on span "Submit" at bounding box center [613, 490] width 23 height 12
radio input "true"
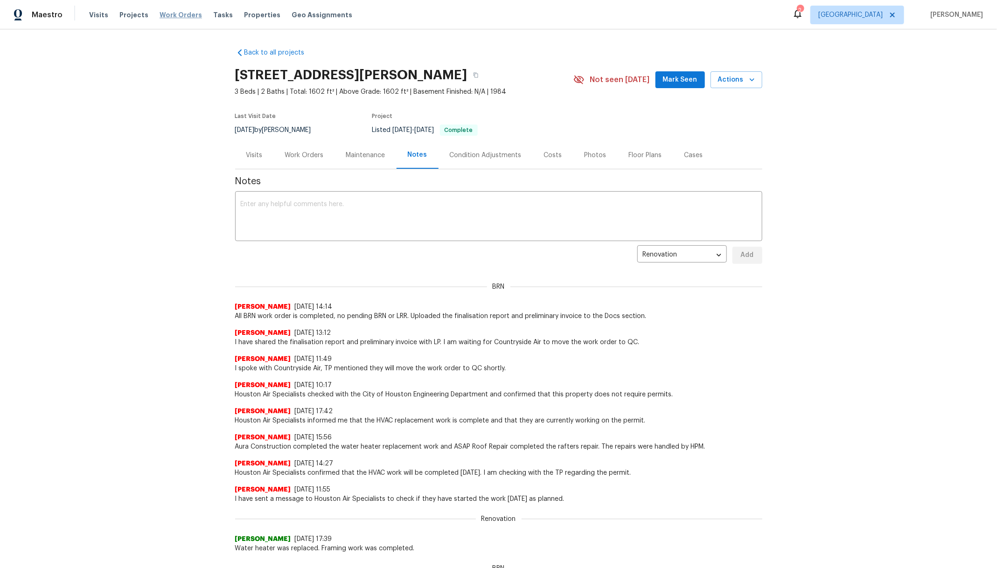
click at [178, 17] on span "Work Orders" at bounding box center [181, 14] width 42 height 9
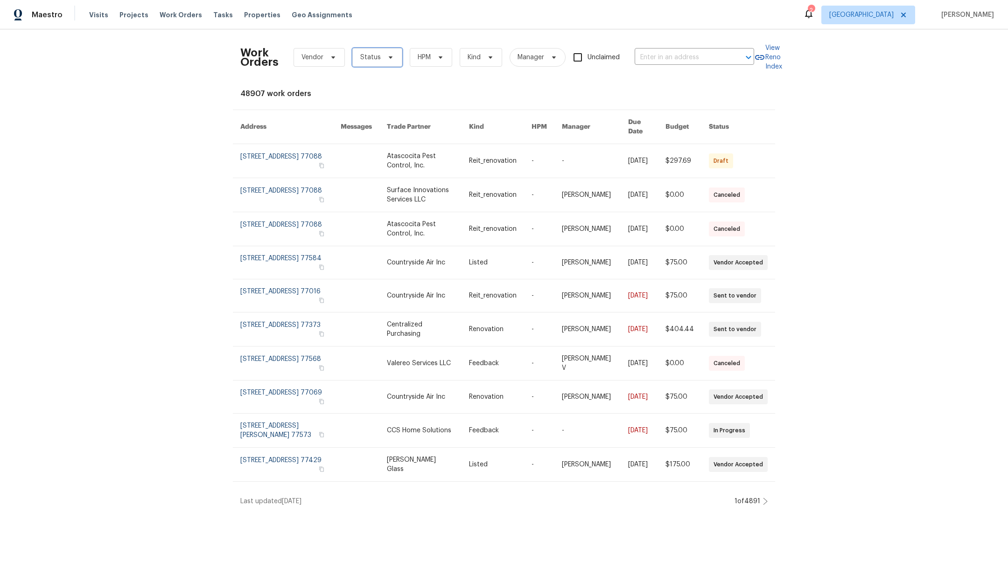
click at [367, 58] on span "Status" at bounding box center [370, 57] width 21 height 9
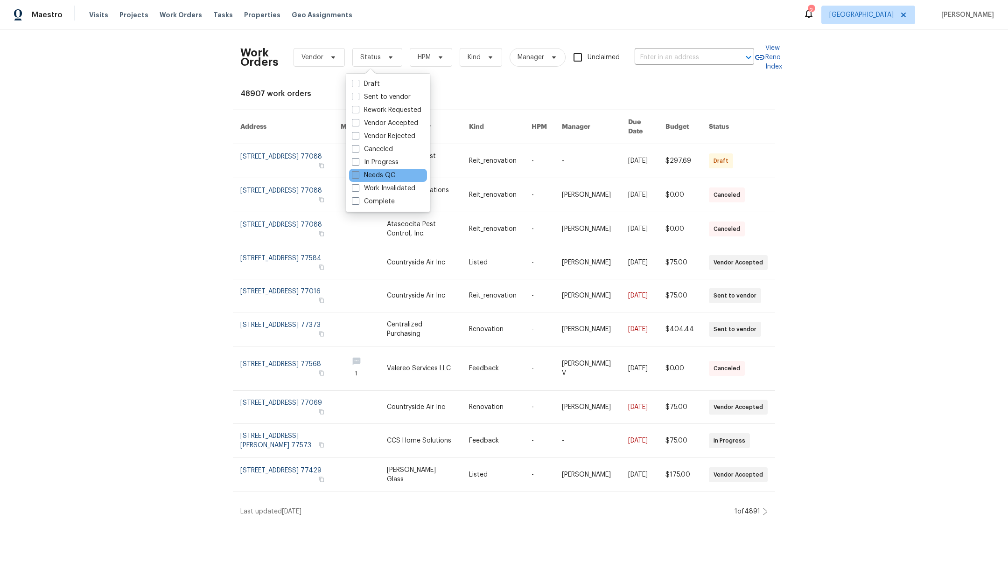
click at [357, 175] on span at bounding box center [355, 174] width 7 height 7
click at [357, 175] on input "Needs QC" at bounding box center [355, 174] width 6 height 6
checkbox input "true"
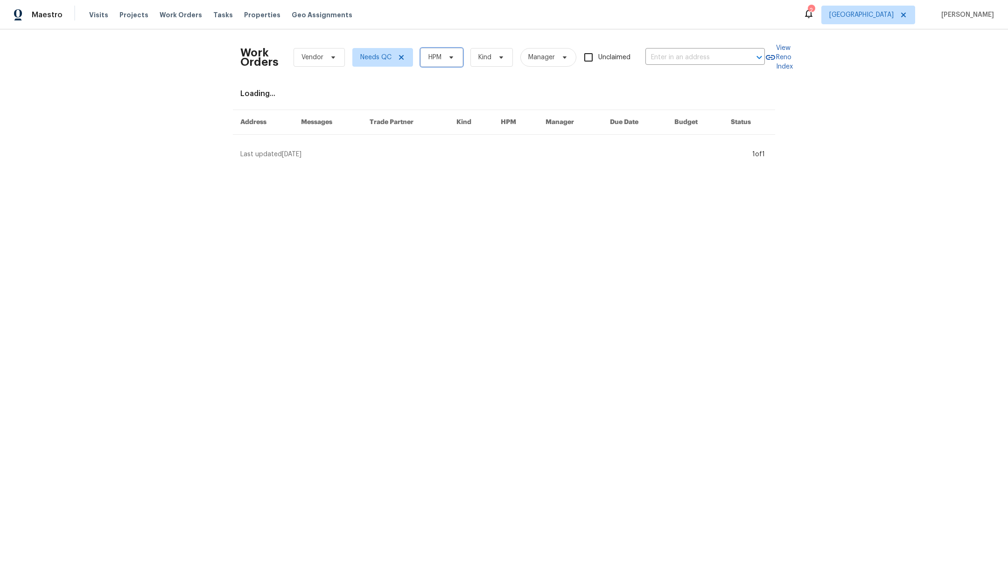
click at [429, 61] on span "HPM" at bounding box center [434, 57] width 13 height 9
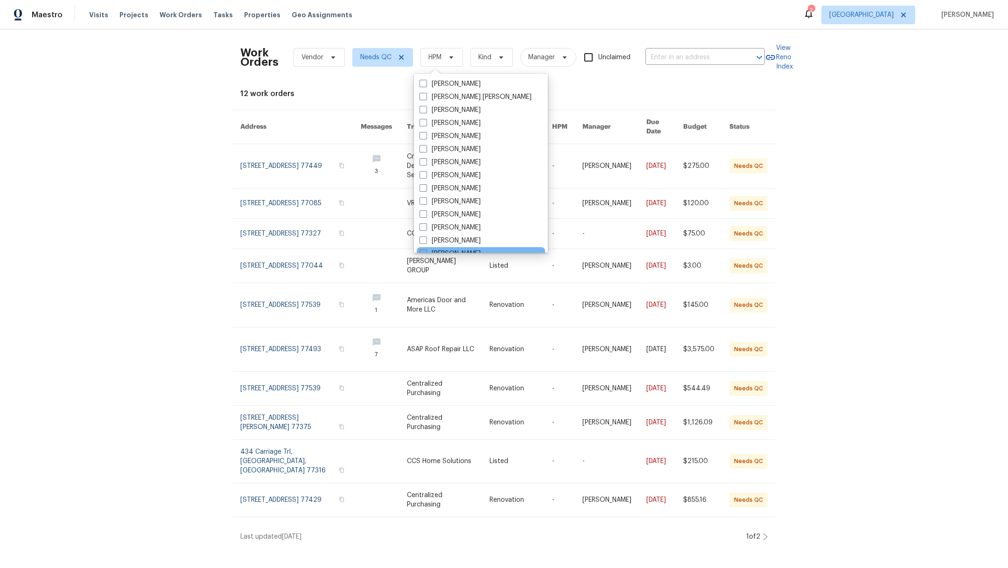
click at [424, 251] on span at bounding box center [423, 253] width 7 height 7
click at [424, 251] on input "[PERSON_NAME]" at bounding box center [423, 252] width 6 height 6
checkbox input "true"
